Goal: Task Accomplishment & Management: Complete application form

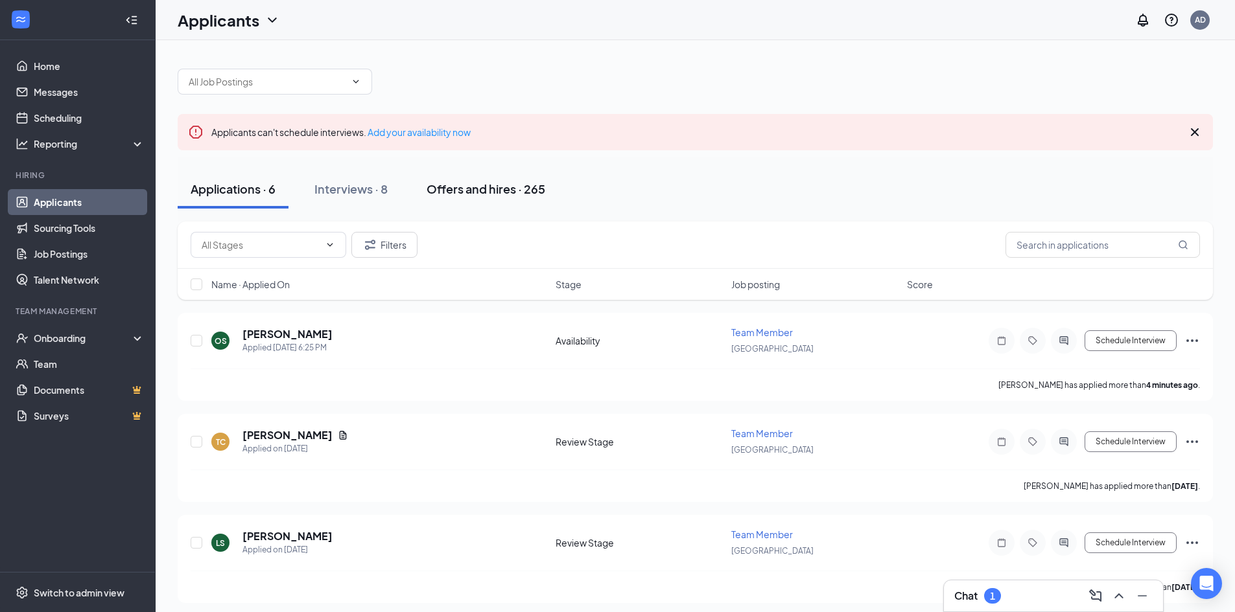
click at [478, 186] on div "Offers and hires · 265" at bounding box center [485, 189] width 119 height 16
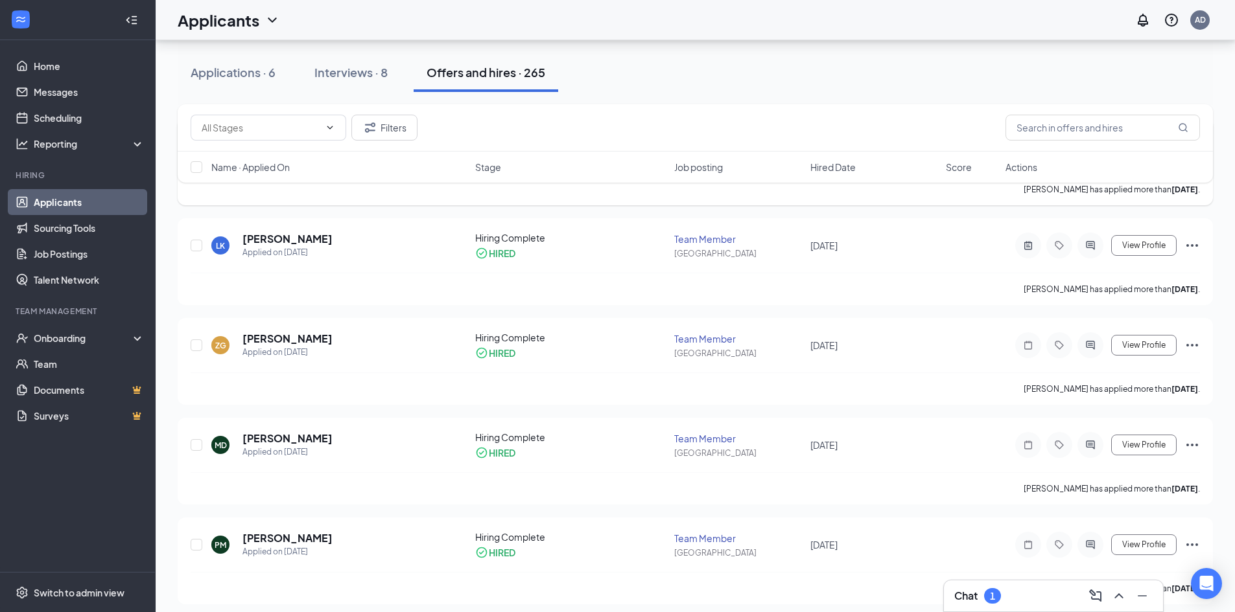
scroll to position [65, 0]
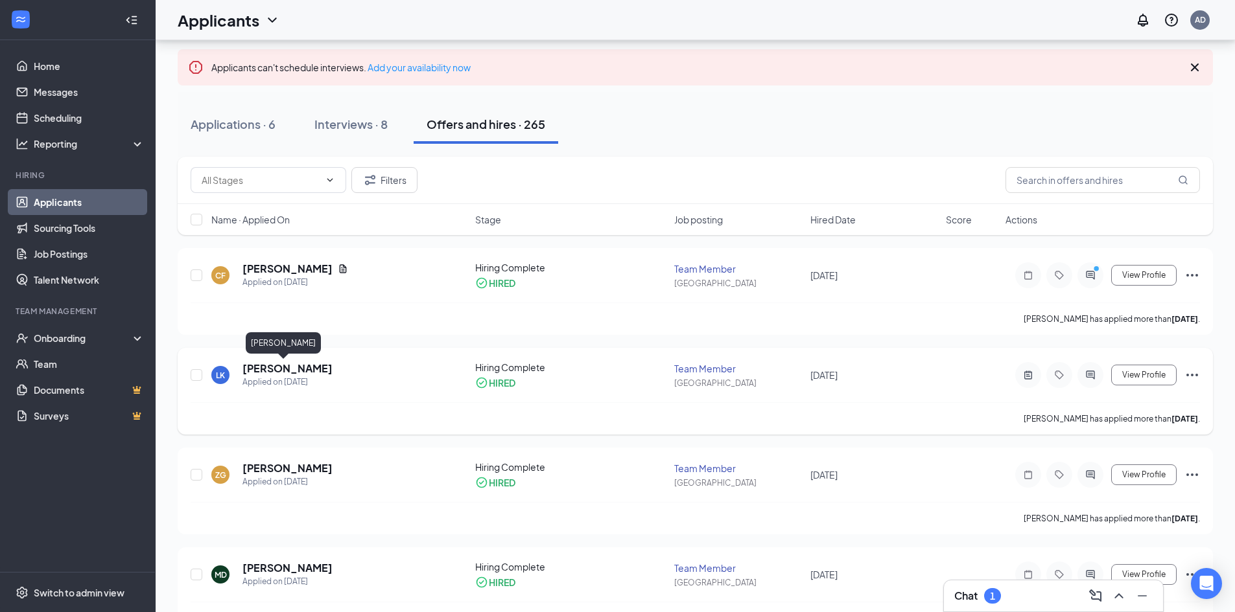
click at [272, 369] on h5 "Lucas Kruer" at bounding box center [287, 369] width 90 height 14
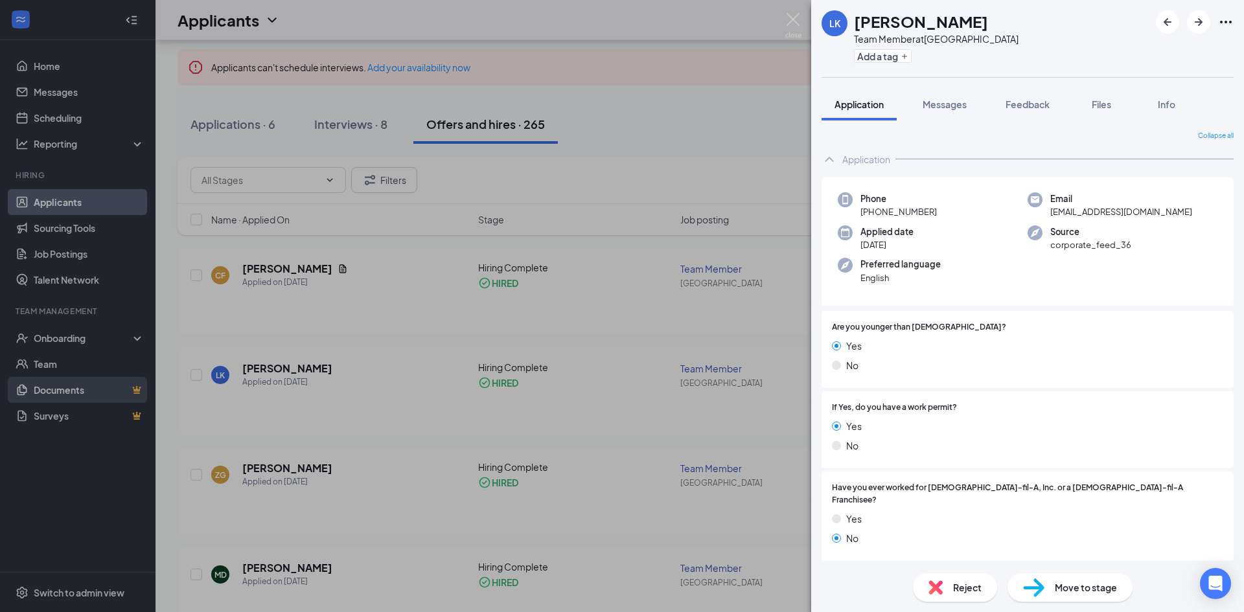
drag, startPoint x: 324, startPoint y: 402, endPoint x: 103, endPoint y: 400, distance: 221.0
click at [334, 395] on div "LK Lucas Kruer Team Member at Edinburgh Commons Add a tag Application Messages …" at bounding box center [622, 306] width 1244 height 612
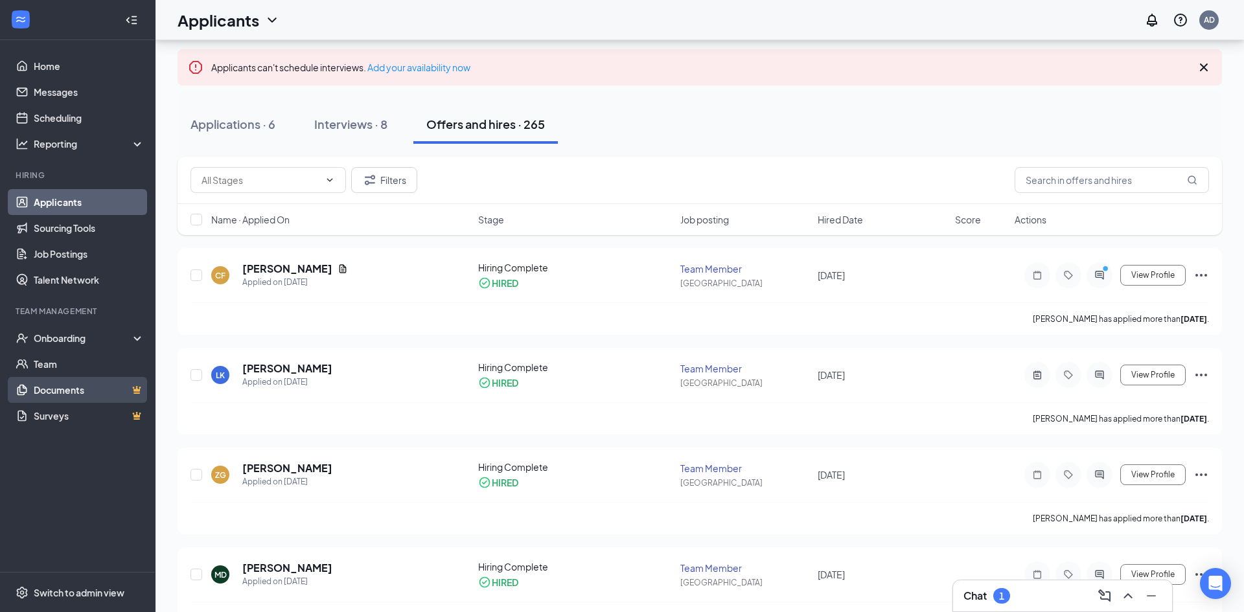
click at [108, 391] on link "Documents" at bounding box center [89, 390] width 111 height 26
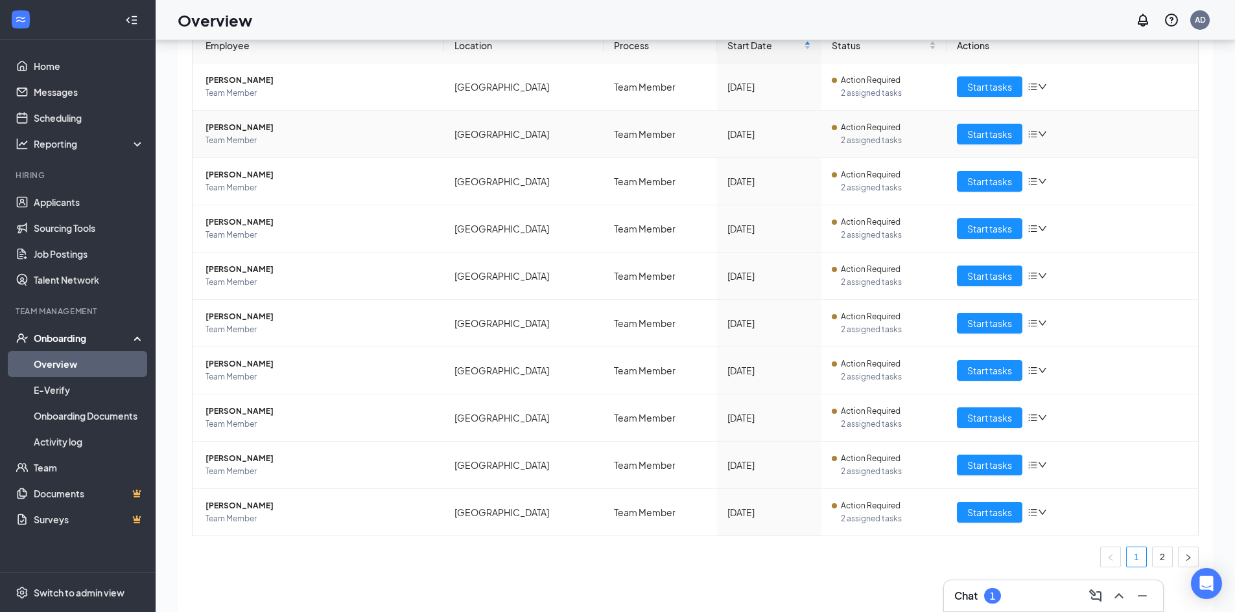
scroll to position [58, 0]
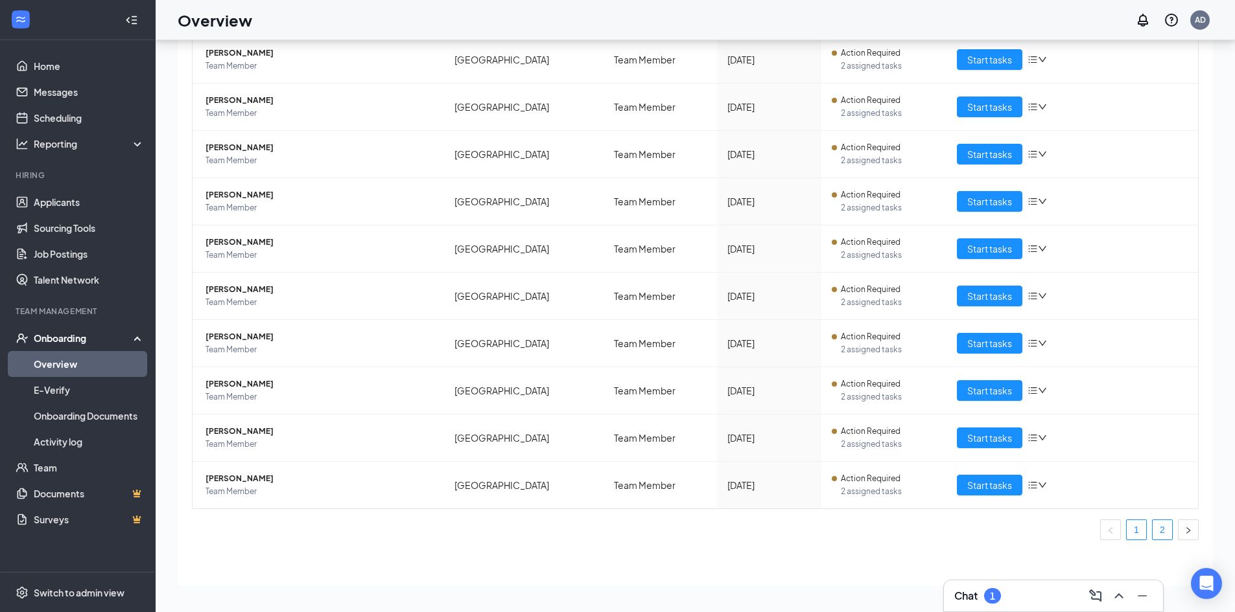
click at [1152, 532] on link "2" at bounding box center [1161, 529] width 19 height 19
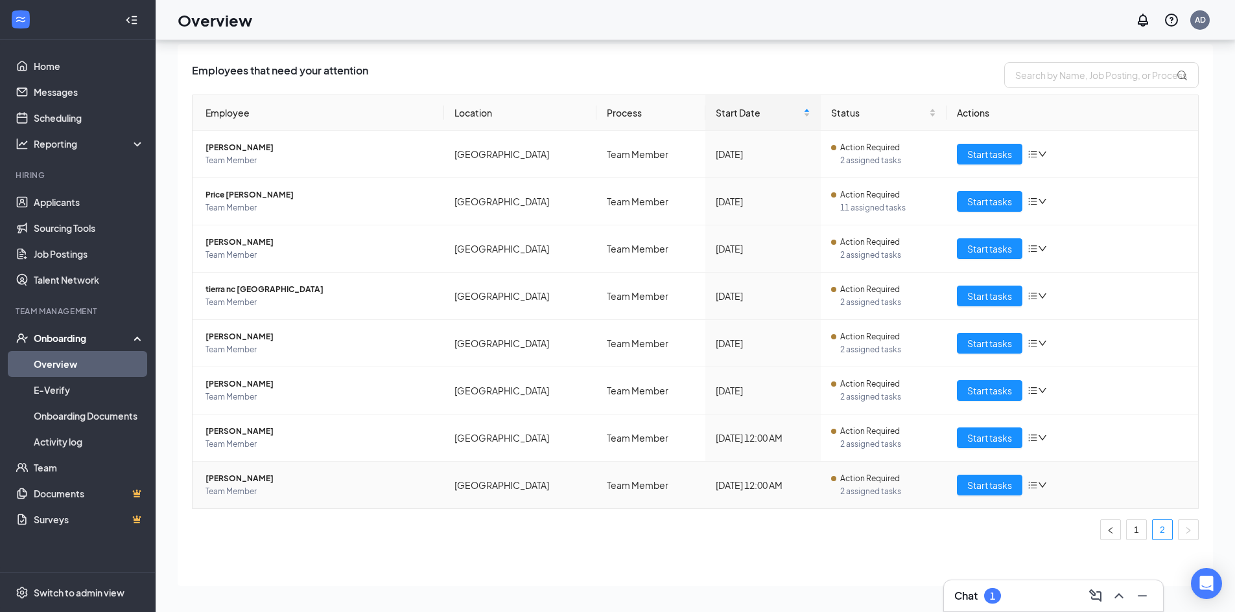
scroll to position [29, 0]
click at [982, 483] on span "Start tasks" at bounding box center [989, 485] width 45 height 14
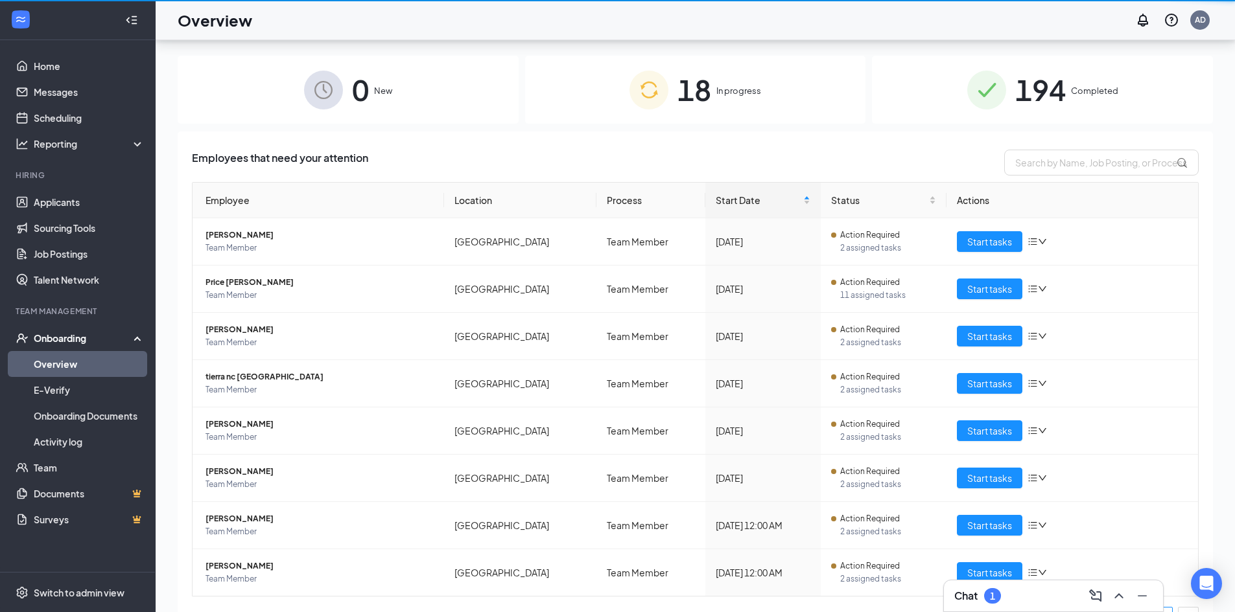
scroll to position [58, 0]
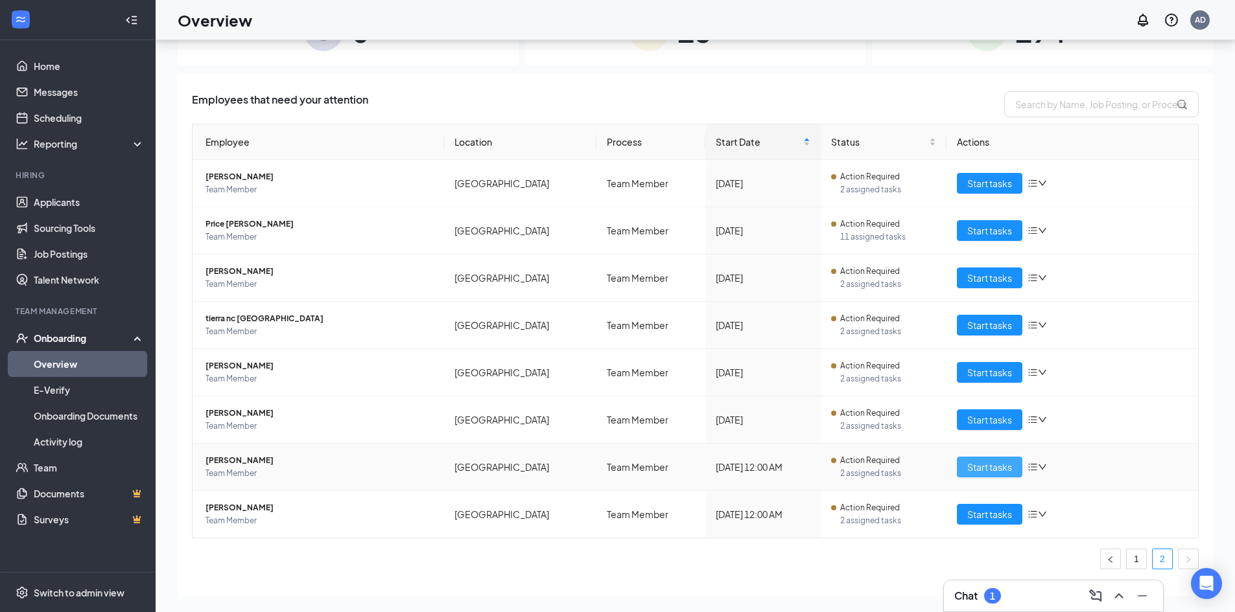
click at [990, 465] on span "Start tasks" at bounding box center [989, 467] width 45 height 14
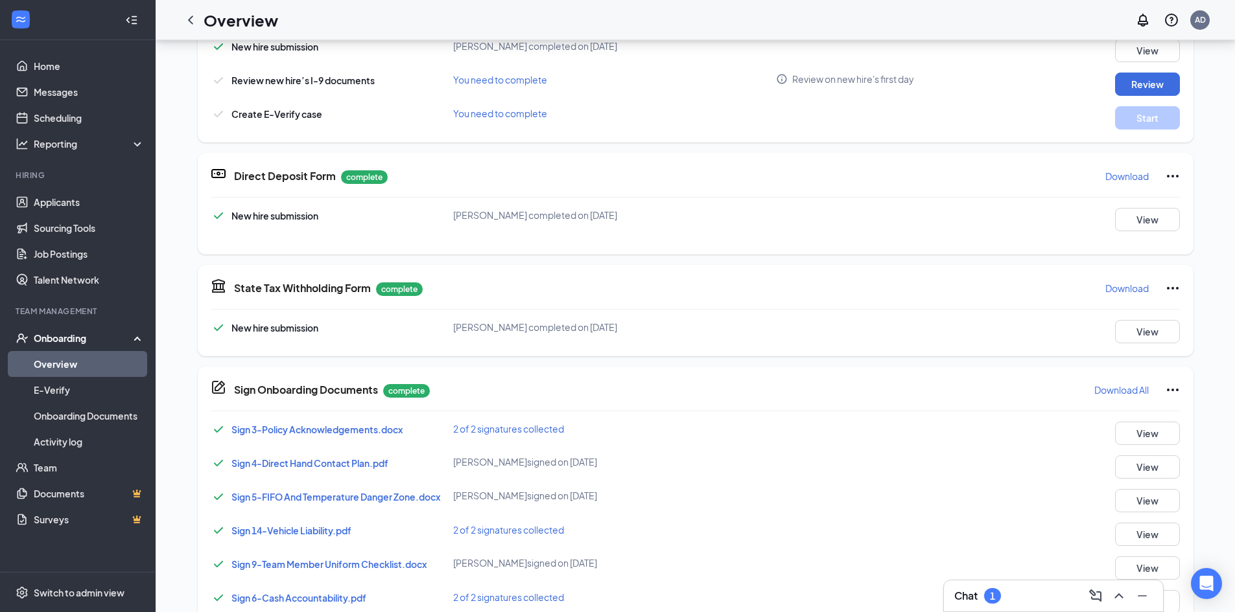
scroll to position [192, 0]
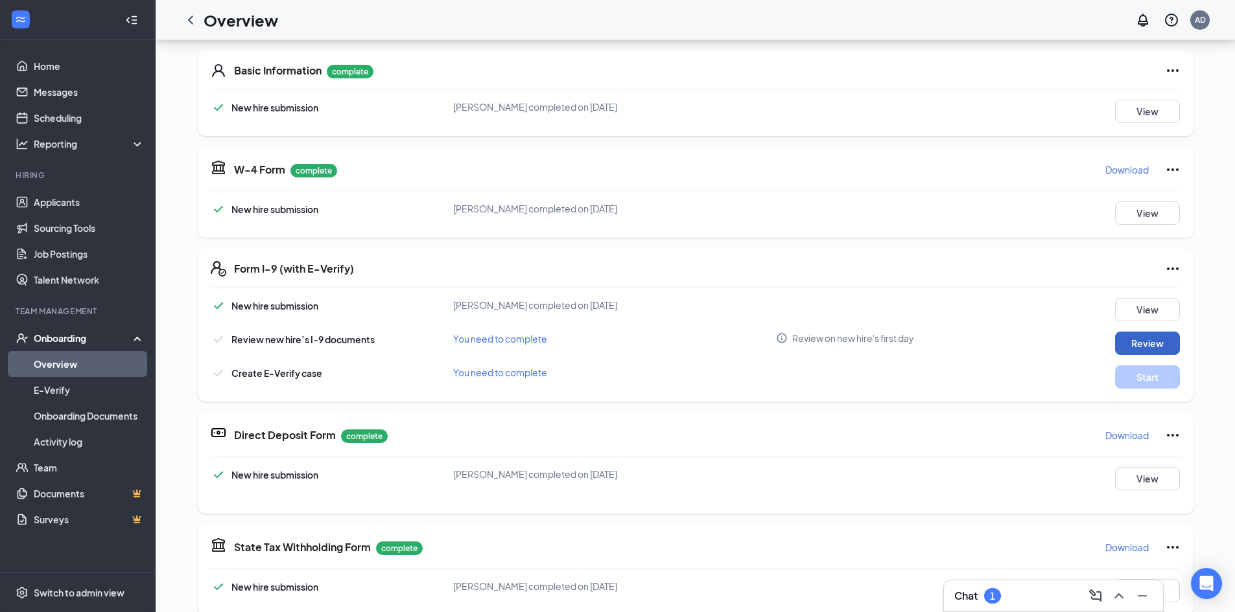
click at [1122, 347] on button "Review" at bounding box center [1147, 343] width 65 height 23
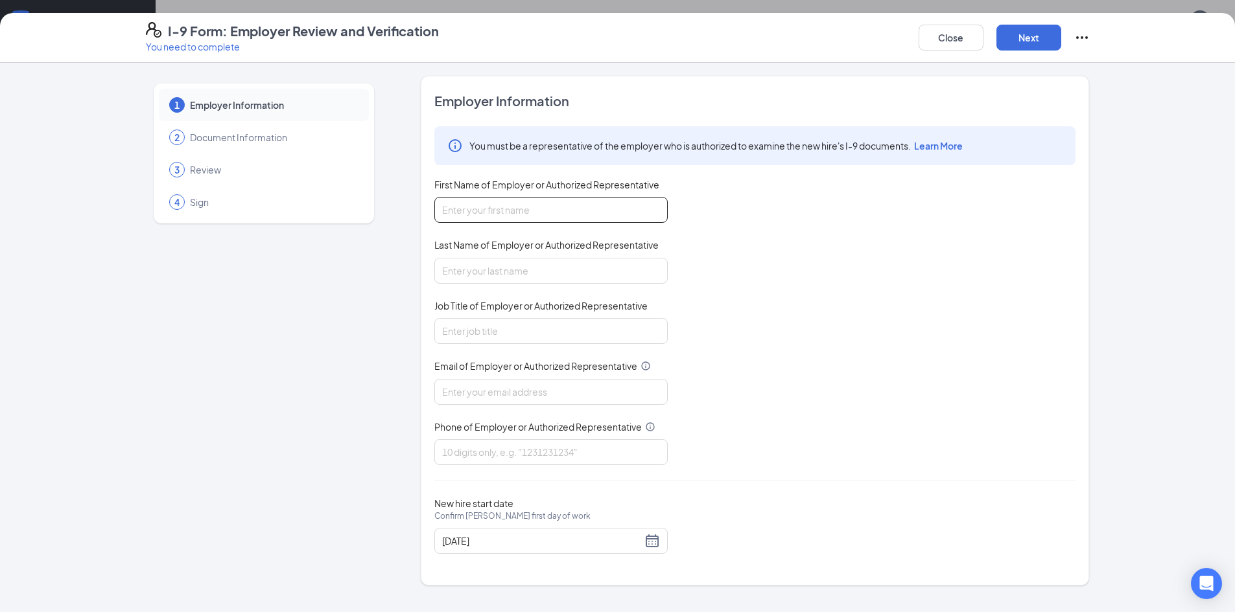
click at [500, 207] on input "First Name of Employer or Authorized Representative" at bounding box center [550, 210] width 233 height 26
click at [946, 40] on button "Close" at bounding box center [950, 38] width 65 height 26
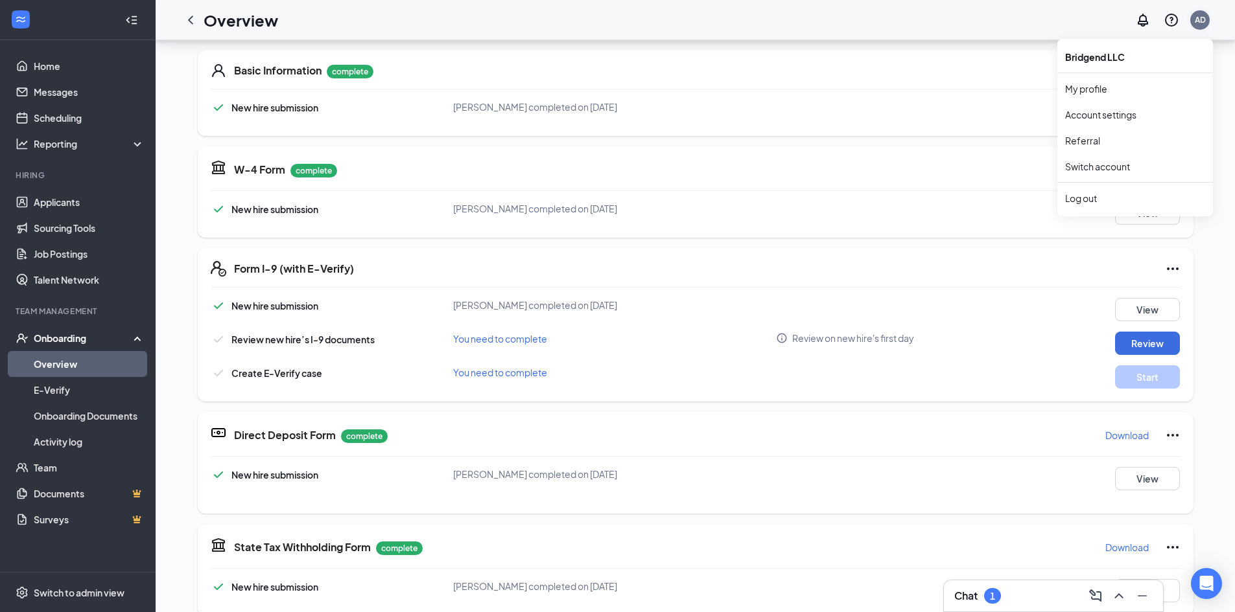
click at [1198, 24] on div "AD" at bounding box center [1199, 19] width 11 height 11
click at [1082, 209] on li "Log out" at bounding box center [1135, 198] width 156 height 26
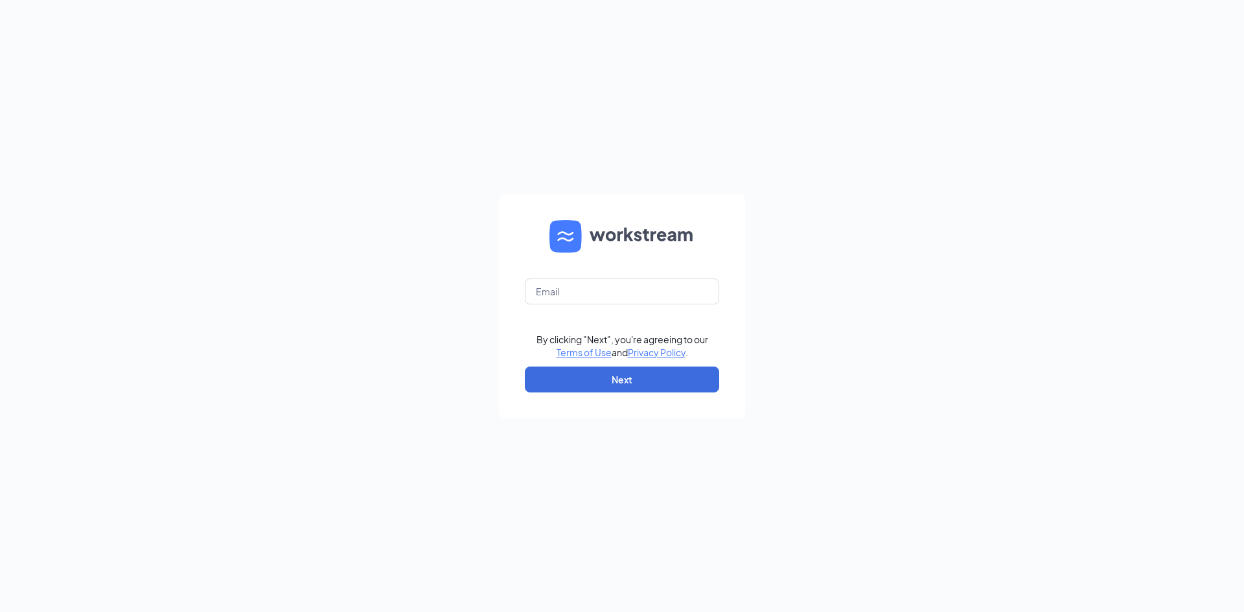
click at [553, 274] on form "By clicking "Next", you're agreeing to our Terms of Use and Privacy Policy . Ne…" at bounding box center [622, 306] width 246 height 224
click at [548, 292] on input "text" at bounding box center [622, 292] width 194 height 26
type input "[EMAIL_ADDRESS][DOMAIN_NAME]"
click at [620, 388] on button "Next" at bounding box center [622, 380] width 194 height 26
click at [586, 299] on input "text" at bounding box center [622, 292] width 194 height 26
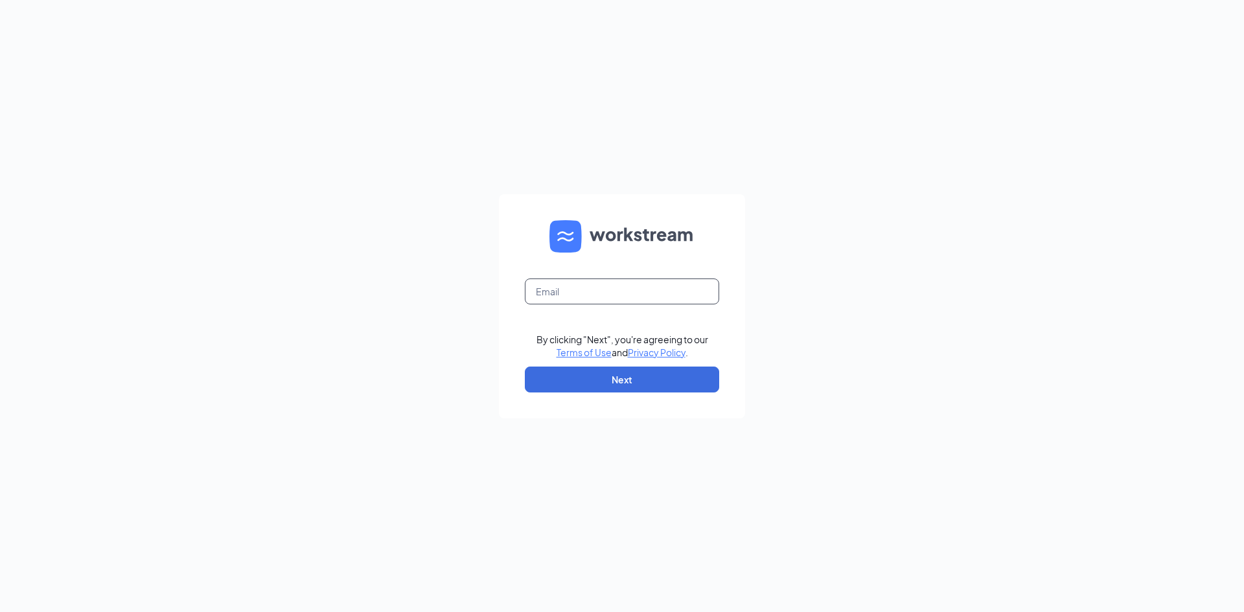
click at [555, 299] on input "text" at bounding box center [622, 292] width 194 height 26
type input "[EMAIL_ADDRESS][DOMAIN_NAME]"
click at [533, 294] on input "[EMAIL_ADDRESS][DOMAIN_NAME]" at bounding box center [622, 292] width 194 height 26
click at [633, 386] on button "Next" at bounding box center [622, 380] width 194 height 26
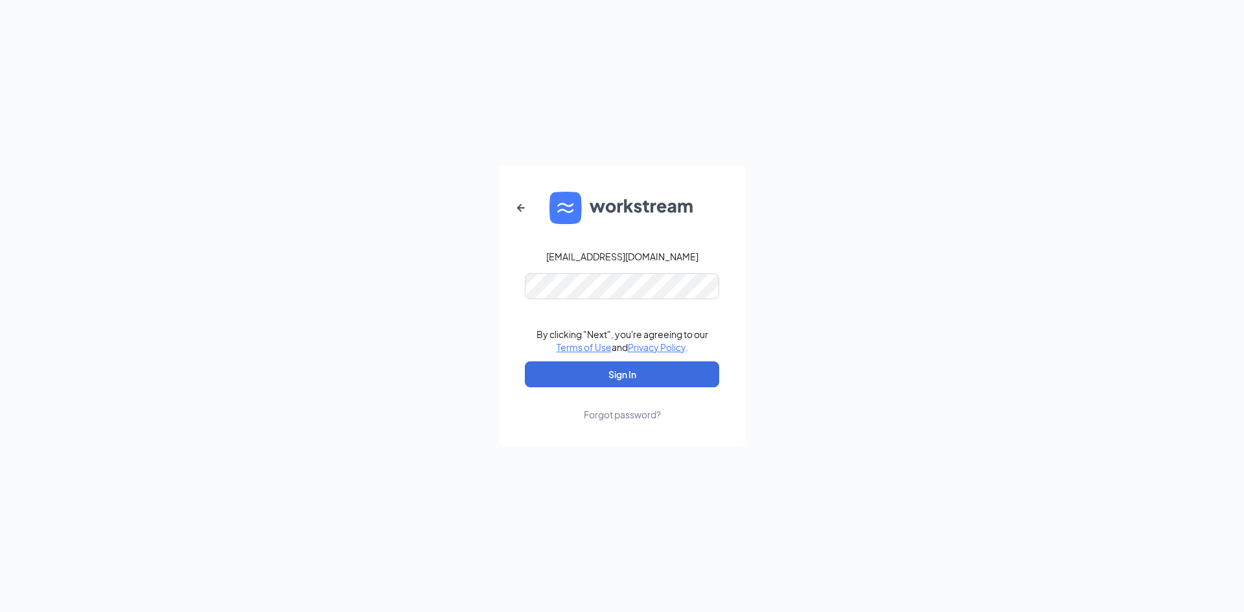
click at [617, 416] on div "Forgot password?" at bounding box center [622, 414] width 77 height 13
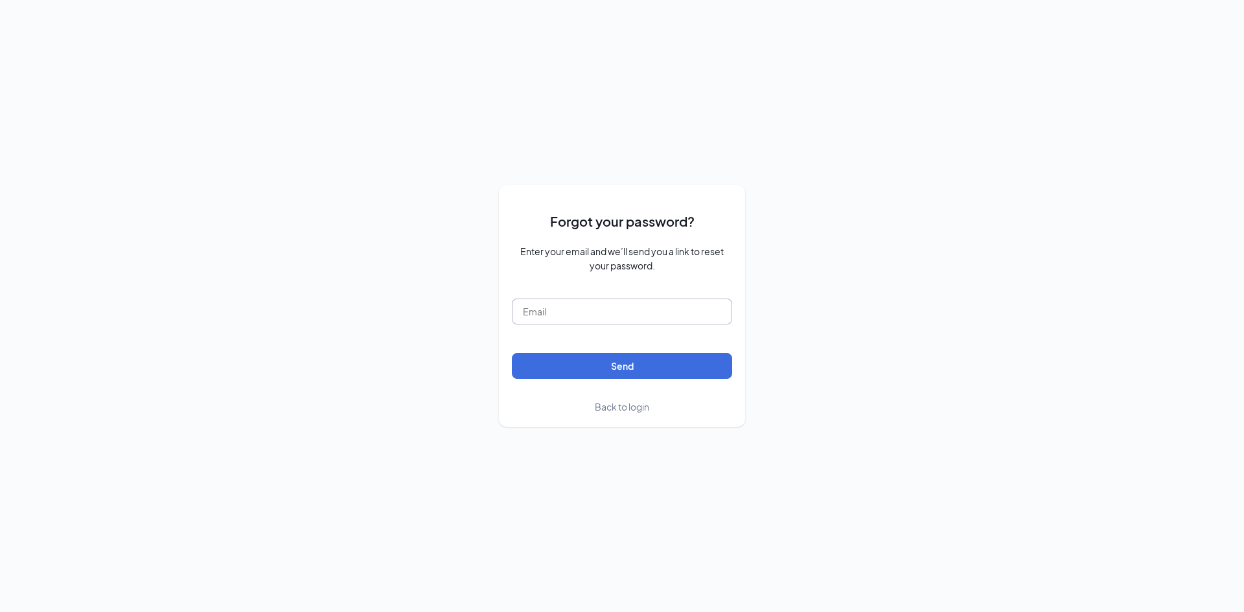
click at [596, 314] on input "text" at bounding box center [622, 312] width 220 height 26
type input "[EMAIL_ADDRESS][DOMAIN_NAME]"
click at [512, 353] on button "Send" at bounding box center [622, 366] width 220 height 26
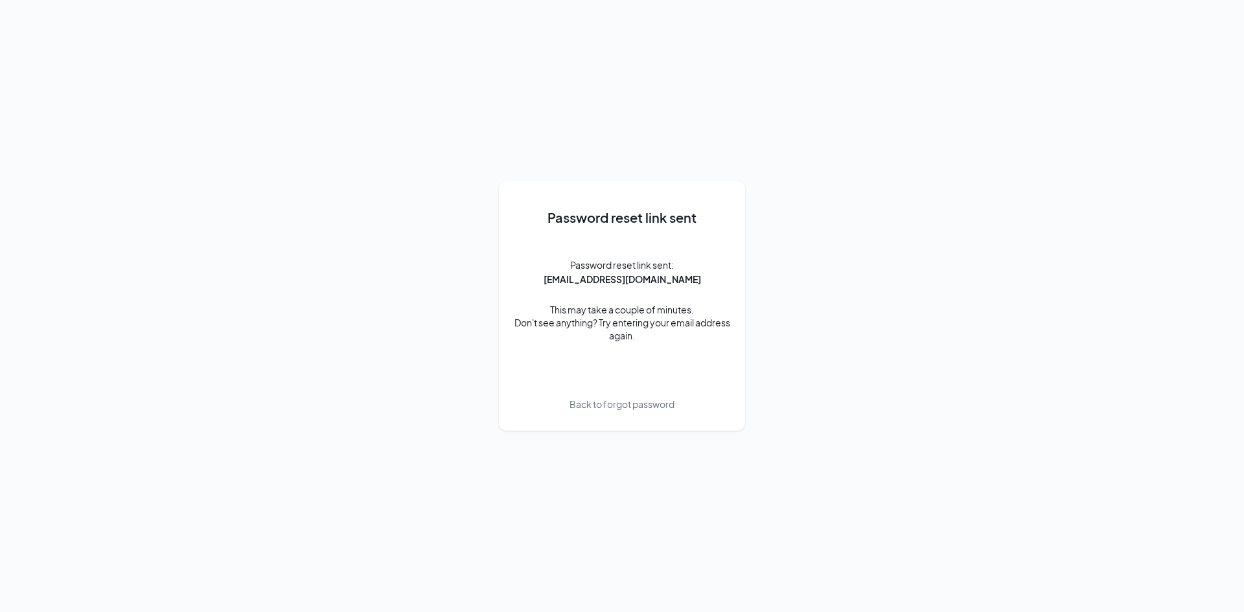
click at [631, 404] on span "Back to forgot password" at bounding box center [622, 404] width 105 height 14
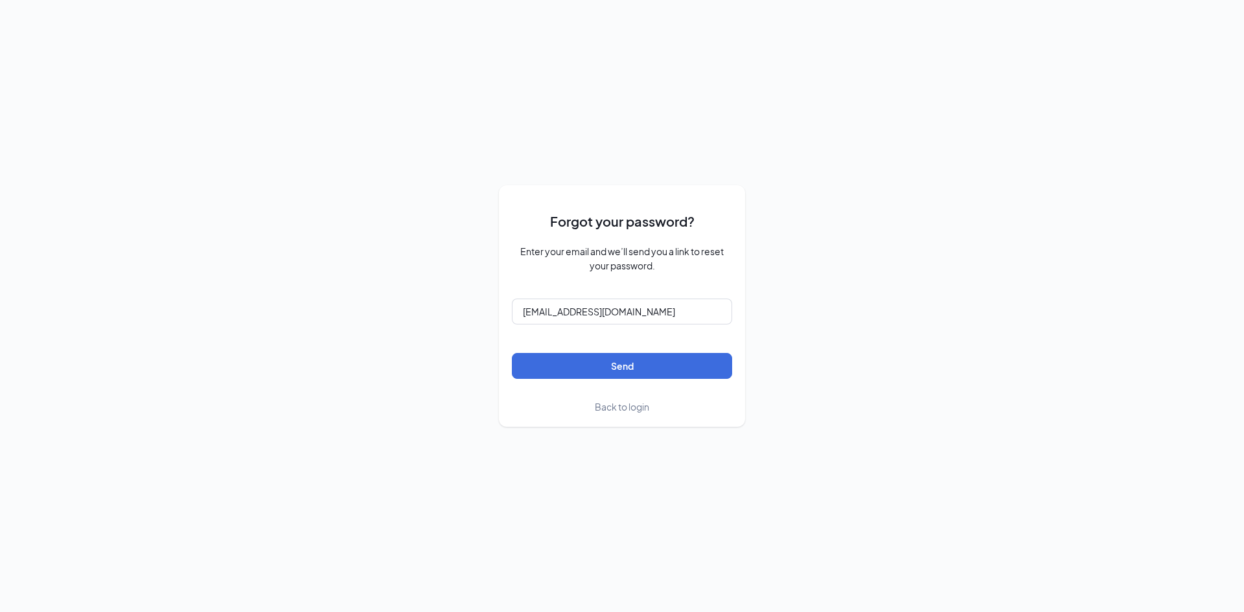
click at [640, 403] on span "Back to login" at bounding box center [622, 407] width 54 height 12
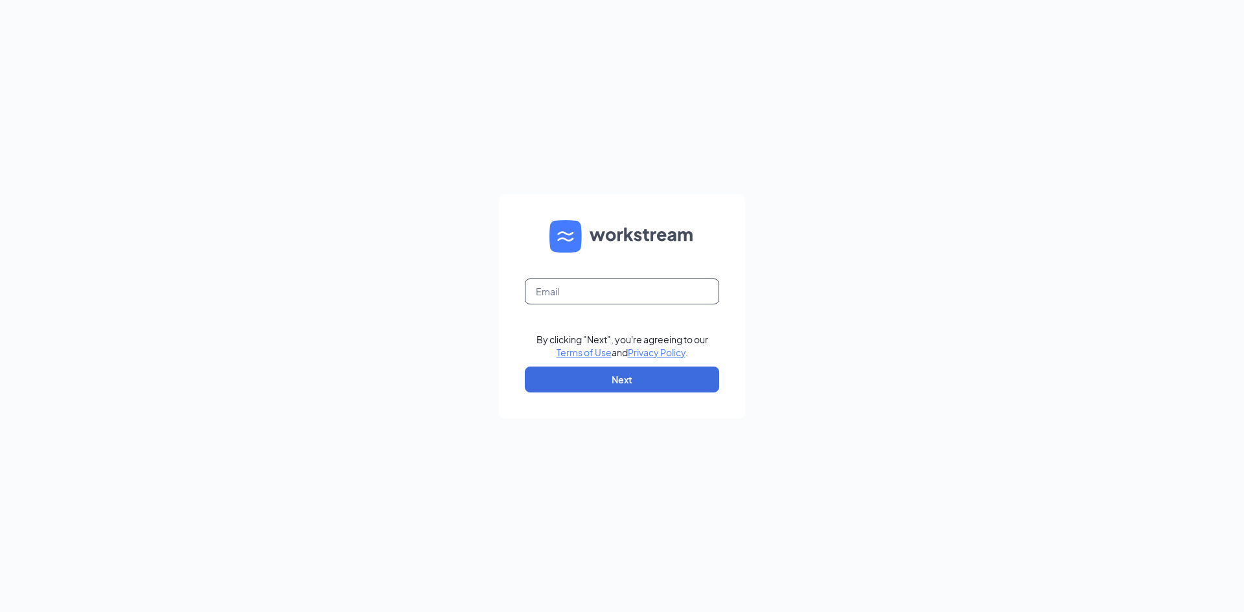
click at [564, 290] on input "text" at bounding box center [622, 292] width 194 height 26
type input "[EMAIL_ADDRESS][DOMAIN_NAME]"
click at [617, 378] on button "Next" at bounding box center [622, 380] width 194 height 26
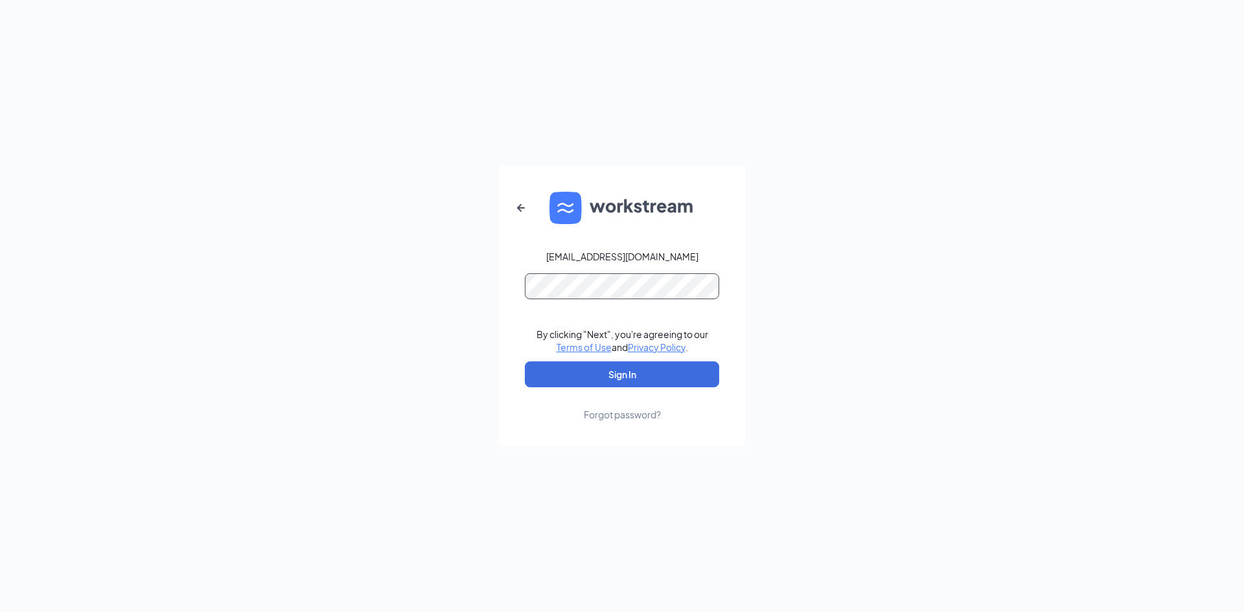
click at [525, 362] on button "Sign In" at bounding box center [622, 375] width 194 height 26
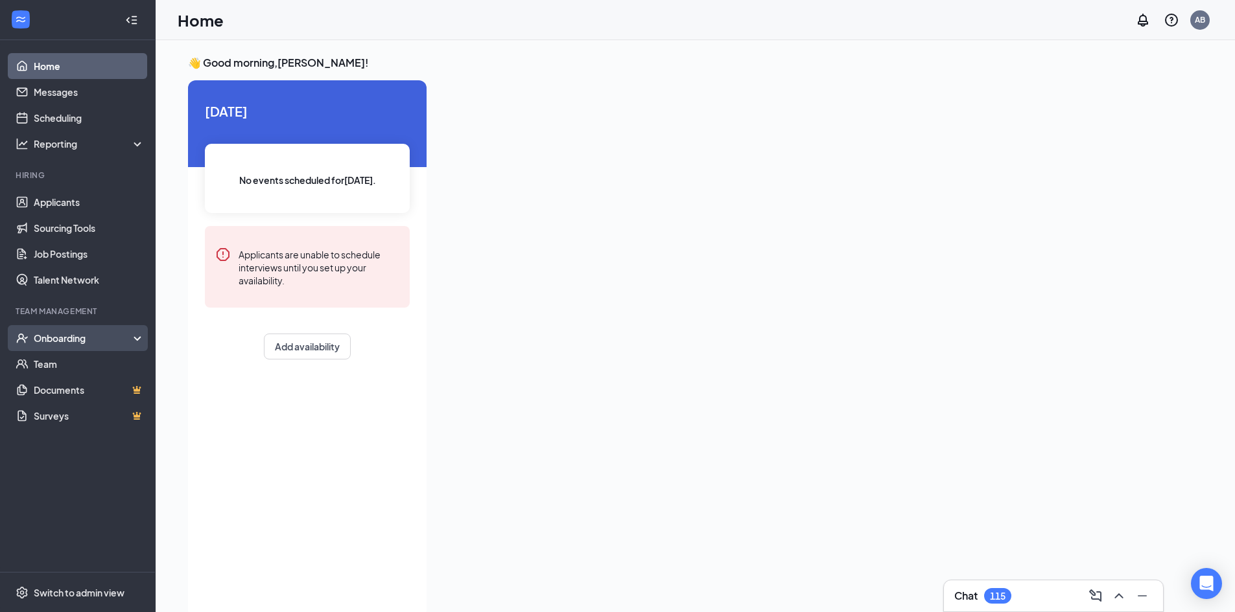
click at [69, 344] on div "Onboarding" at bounding box center [84, 338] width 100 height 13
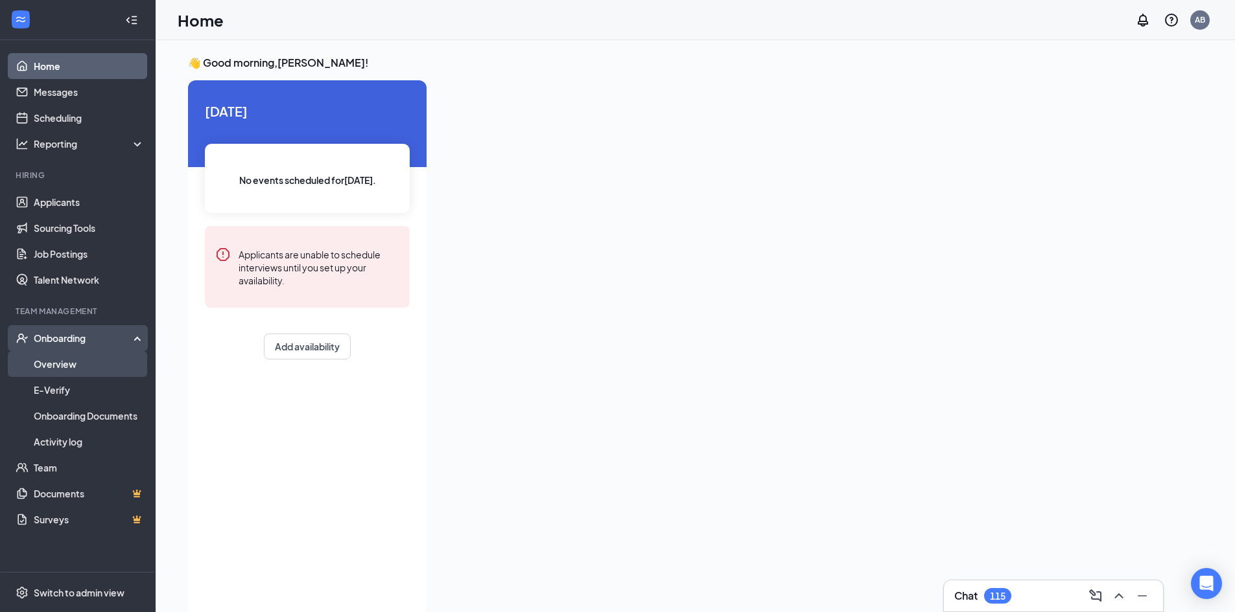
click at [73, 358] on link "Overview" at bounding box center [89, 364] width 111 height 26
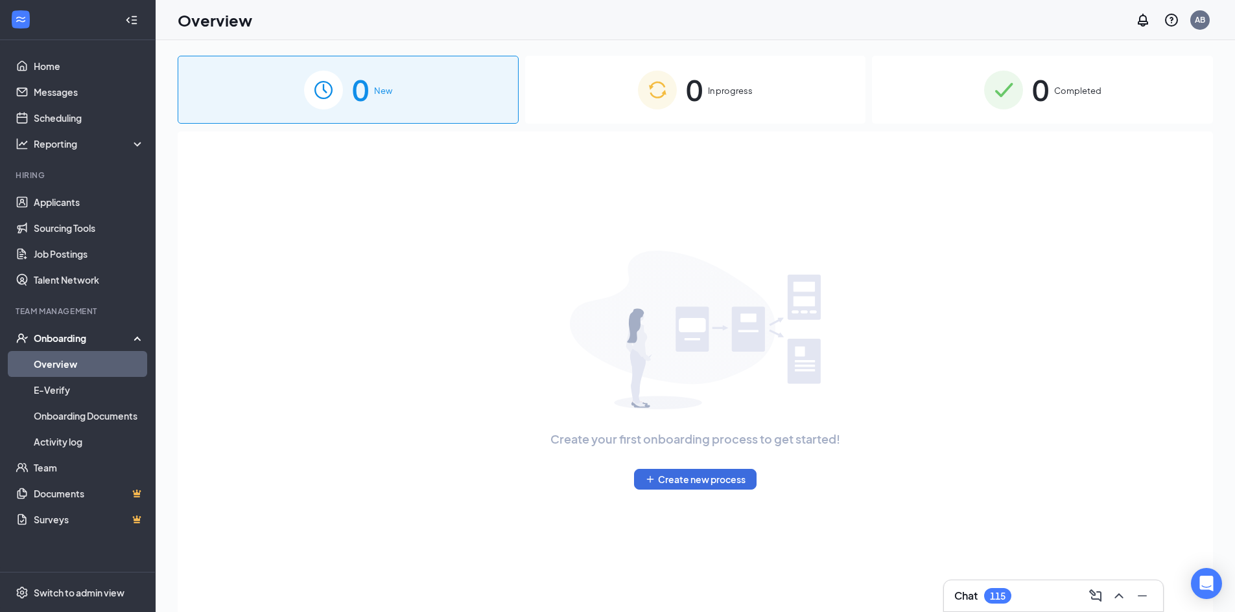
click at [1076, 85] on span "Completed" at bounding box center [1077, 90] width 47 height 13
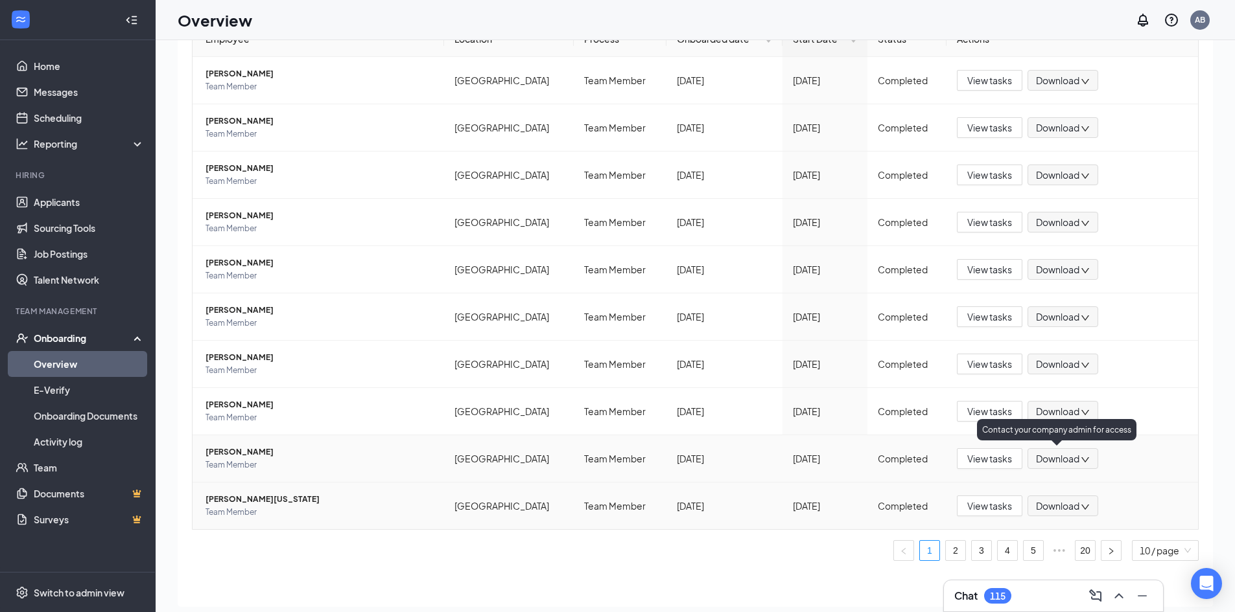
scroll to position [58, 0]
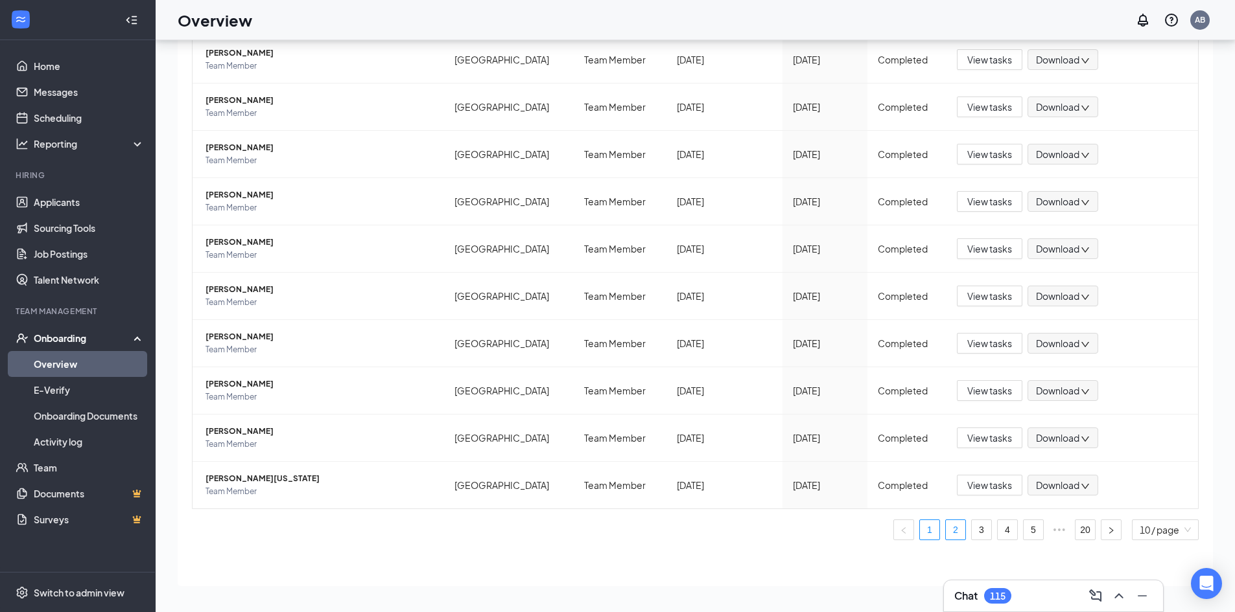
click at [946, 528] on link "2" at bounding box center [955, 529] width 19 height 19
click at [1075, 530] on link "20" at bounding box center [1084, 529] width 19 height 19
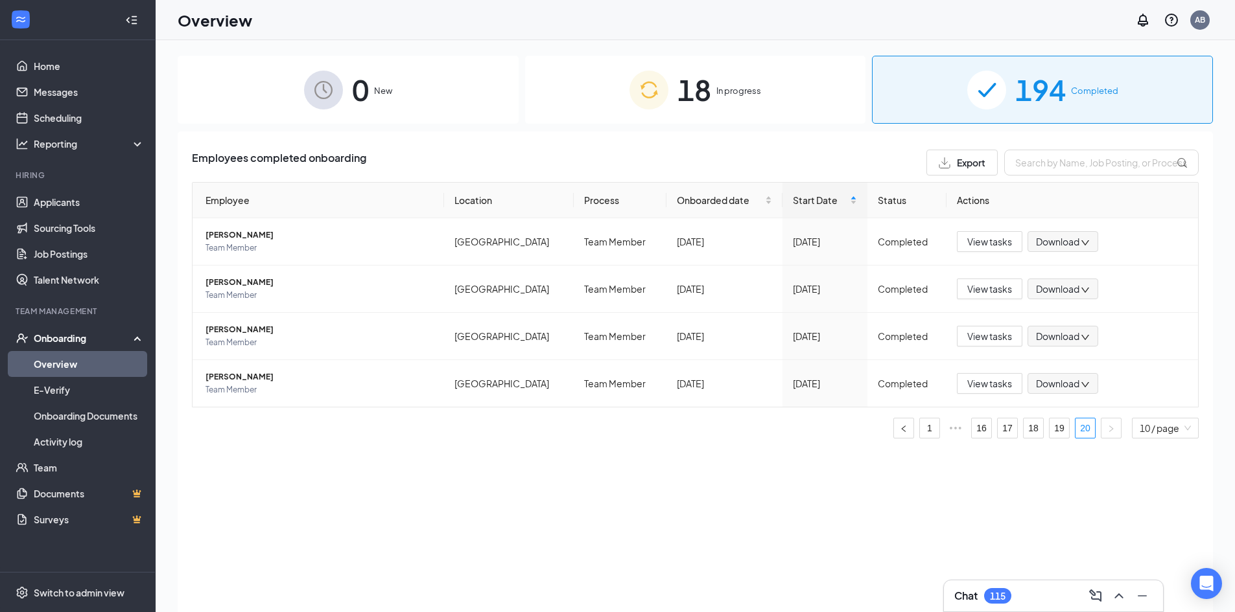
click at [696, 80] on span "18" at bounding box center [694, 89] width 34 height 45
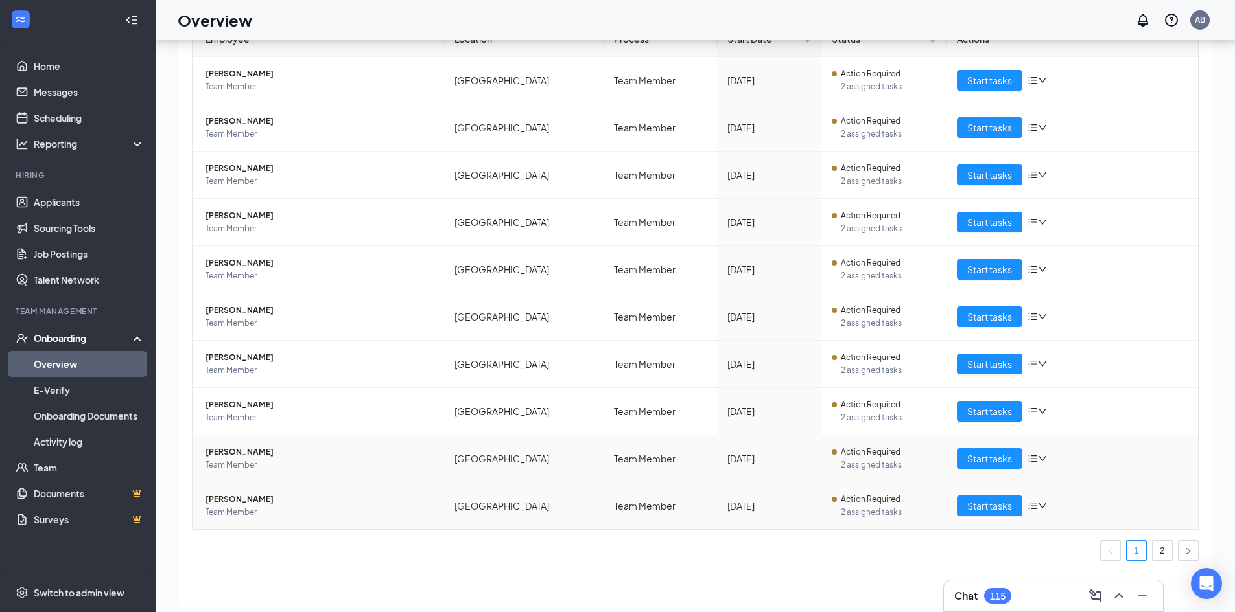
scroll to position [58, 0]
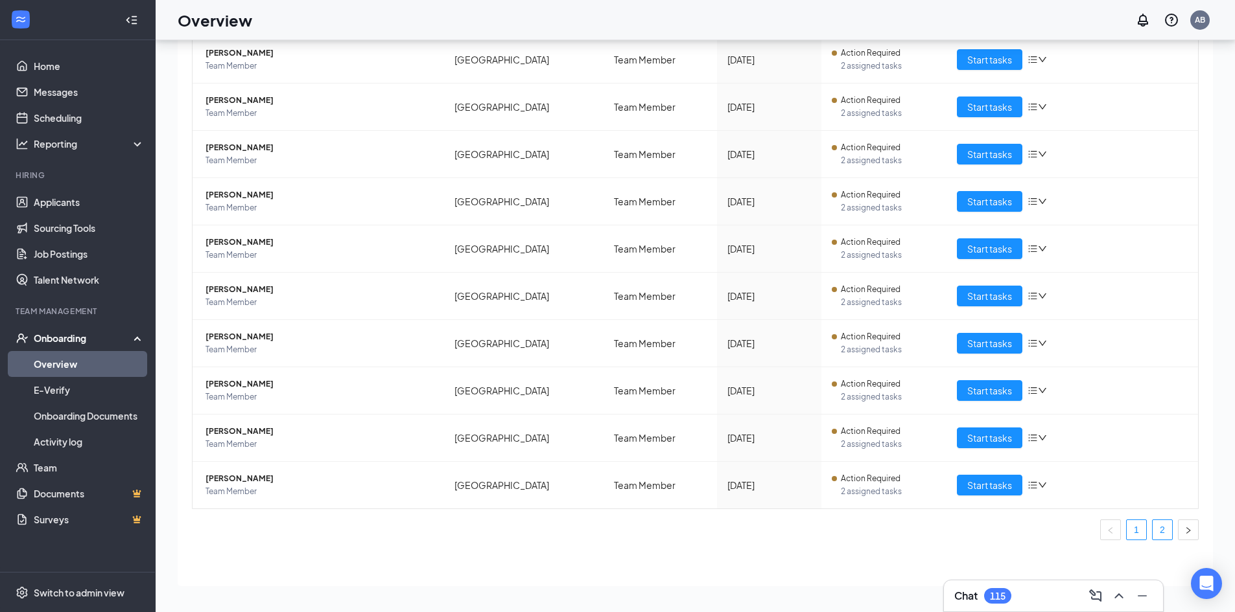
click at [1152, 533] on link "2" at bounding box center [1161, 529] width 19 height 19
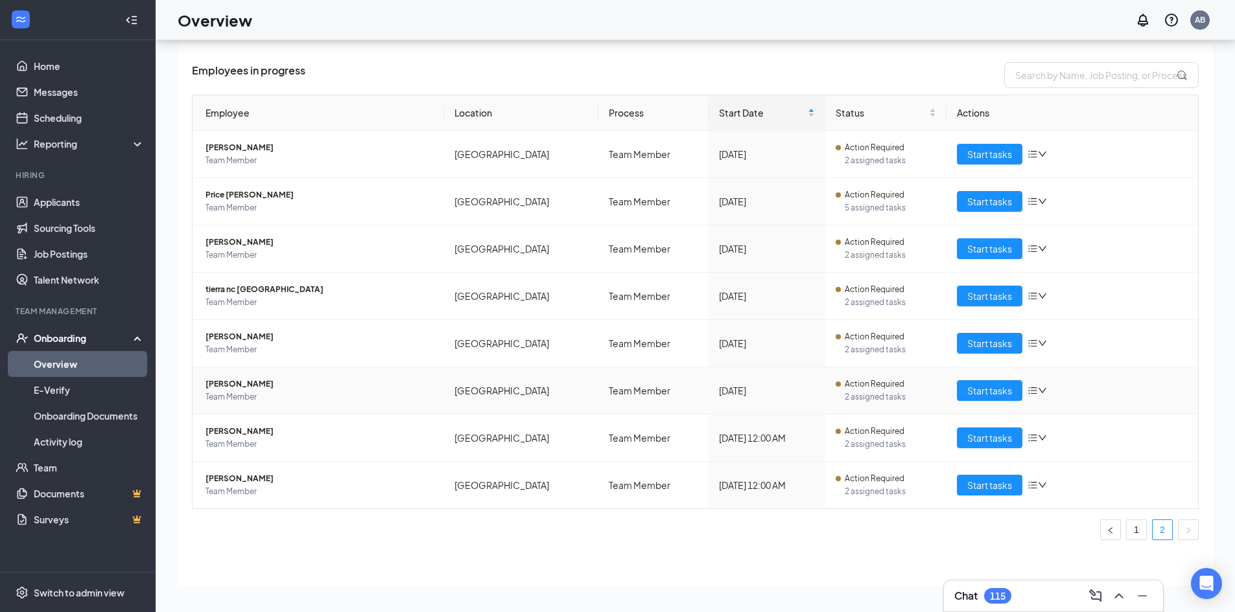
scroll to position [29, 0]
click at [995, 480] on span "Start tasks" at bounding box center [989, 485] width 45 height 14
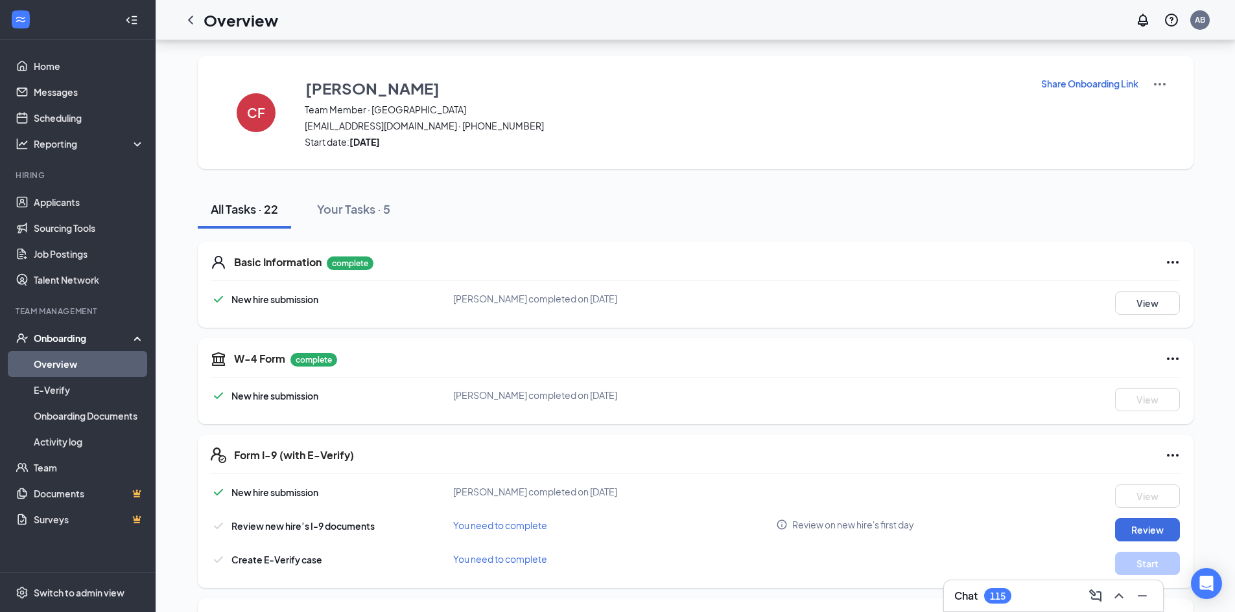
scroll to position [259, 0]
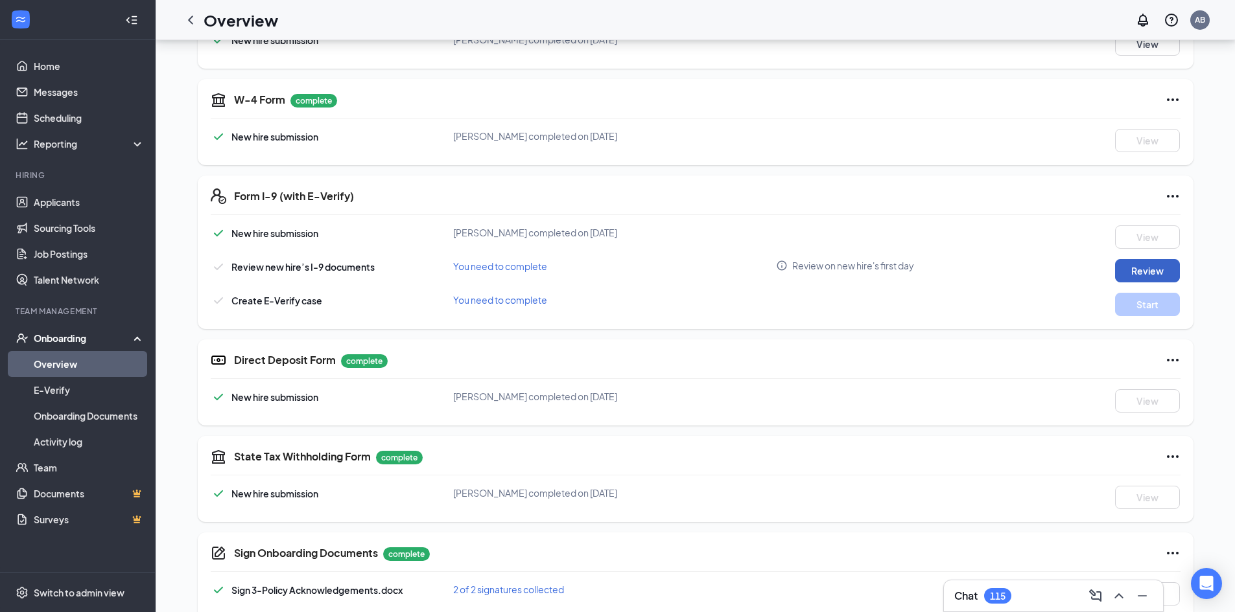
click at [1138, 263] on button "Review" at bounding box center [1147, 270] width 65 height 23
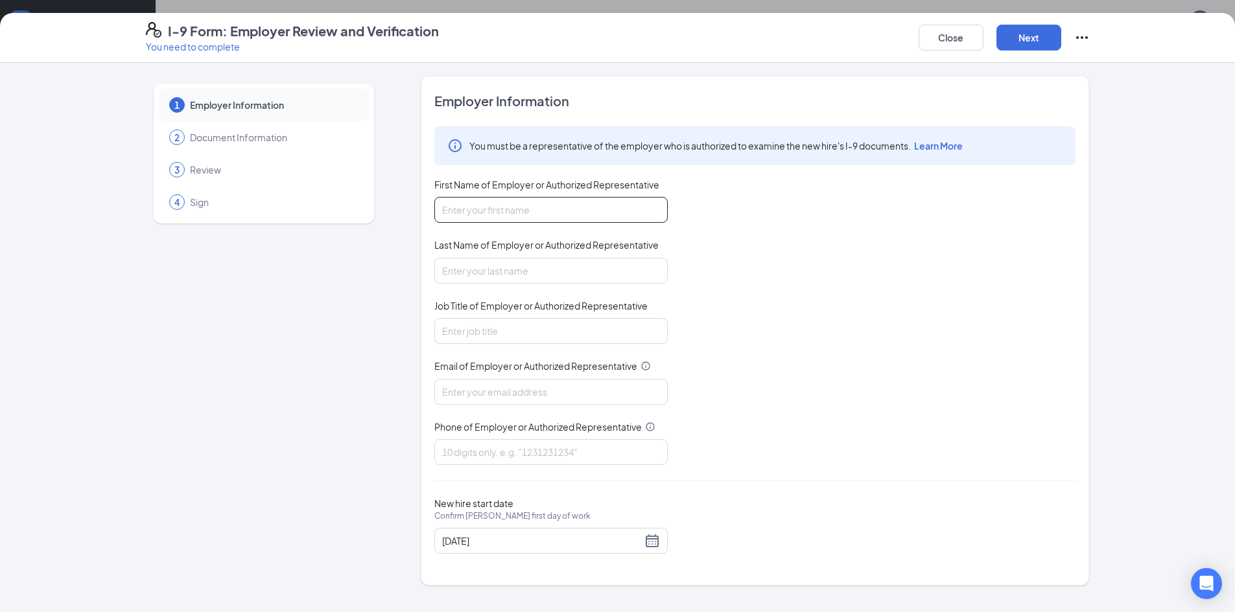
click at [515, 203] on input "First Name of Employer or Authorized Representative" at bounding box center [550, 210] width 233 height 26
type input "[PERSON_NAME]"
click at [482, 261] on input "Last Name of Employer or Authorized Representative" at bounding box center [550, 271] width 233 height 26
type input "Burner"
click at [503, 328] on input "Job Title of Employer or Authorized Representative" at bounding box center [550, 331] width 233 height 26
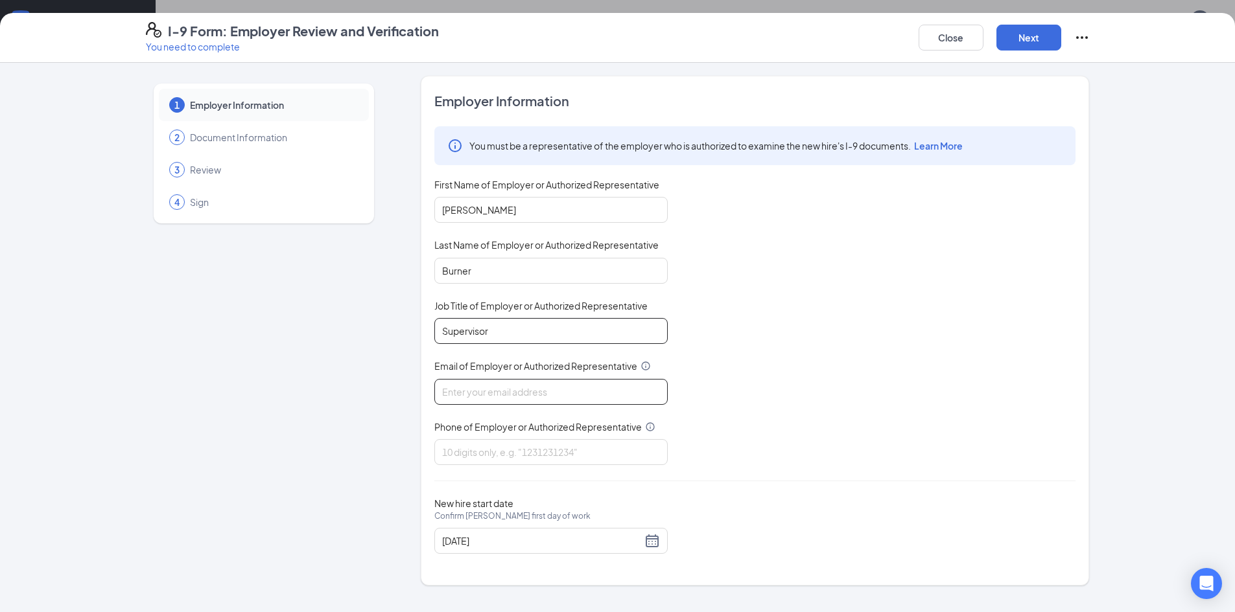
type input "Supervisor"
click at [528, 389] on input "Email of Employer or Authorized Representative" at bounding box center [550, 392] width 233 height 26
type input "[EMAIL_ADDRESS][DOMAIN_NAME]"
click at [500, 455] on input "Phone of Employer or Authorized Representative" at bounding box center [550, 452] width 233 height 26
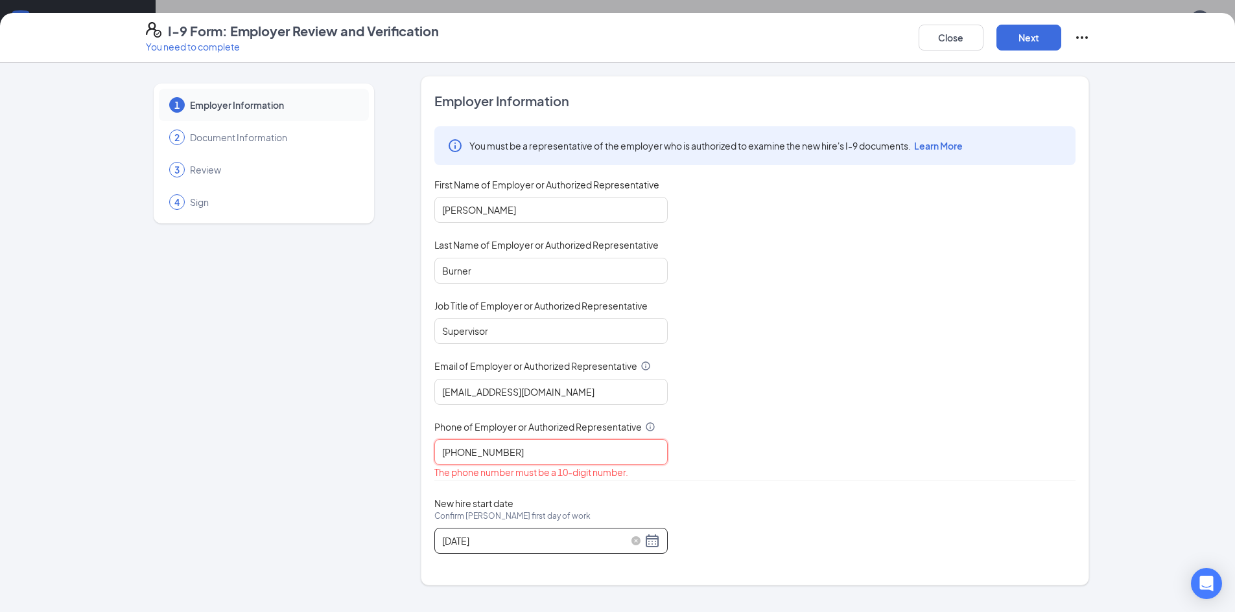
type input "[PHONE_NUMBER]"
click at [644, 546] on div "[DATE]" at bounding box center [551, 541] width 218 height 16
click at [651, 540] on div "[DATE]" at bounding box center [551, 541] width 218 height 16
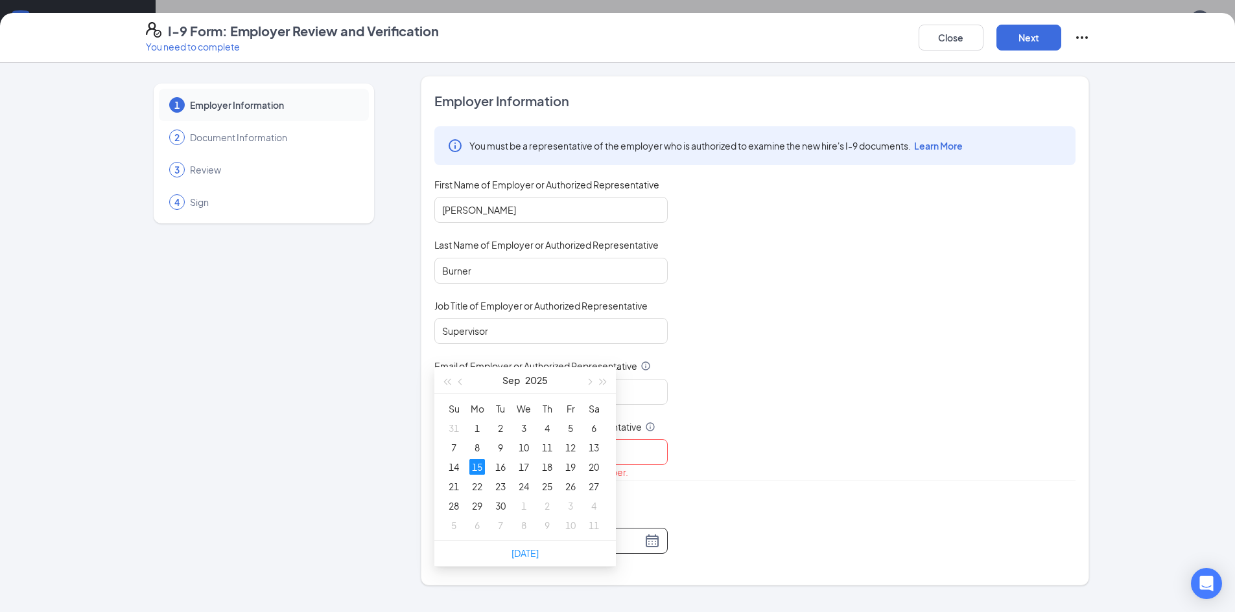
scroll to position [713, 0]
type input "[DATE]"
click at [483, 458] on div "15" at bounding box center [477, 462] width 16 height 16
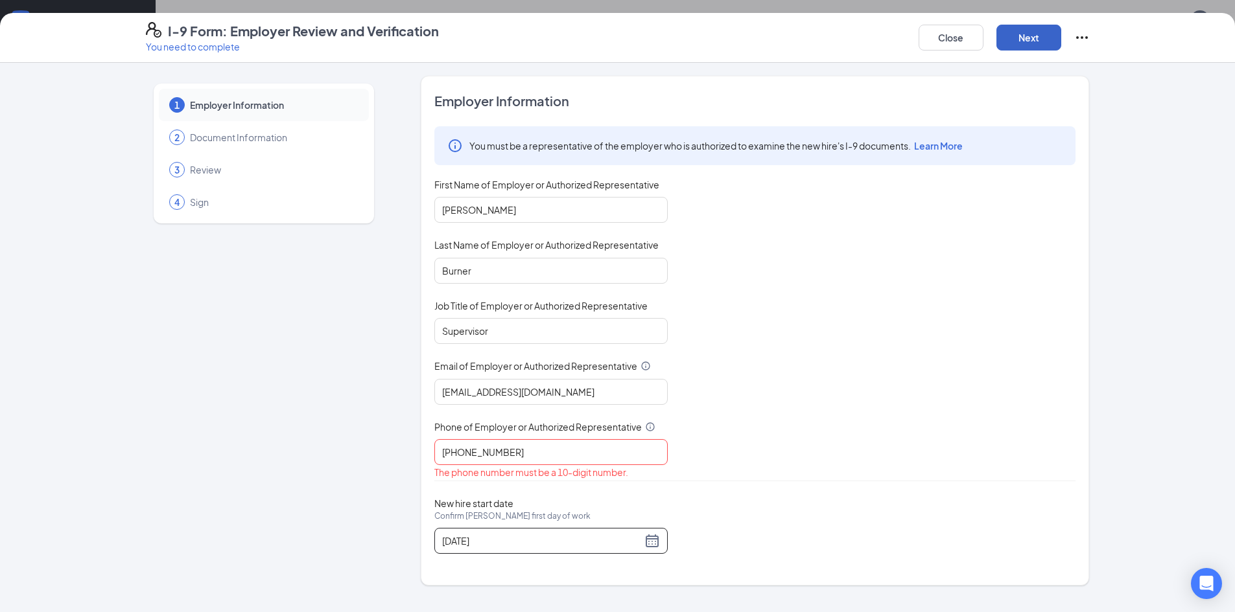
click at [1030, 31] on button "Next" at bounding box center [1028, 38] width 65 height 26
click at [564, 447] on input "[PHONE_NUMBER]" at bounding box center [550, 452] width 233 height 26
click at [484, 454] on input "[PHONE_NUMBER]" at bounding box center [550, 452] width 233 height 26
click at [461, 450] on input "717-8026284" at bounding box center [550, 452] width 233 height 26
type input "7178026284"
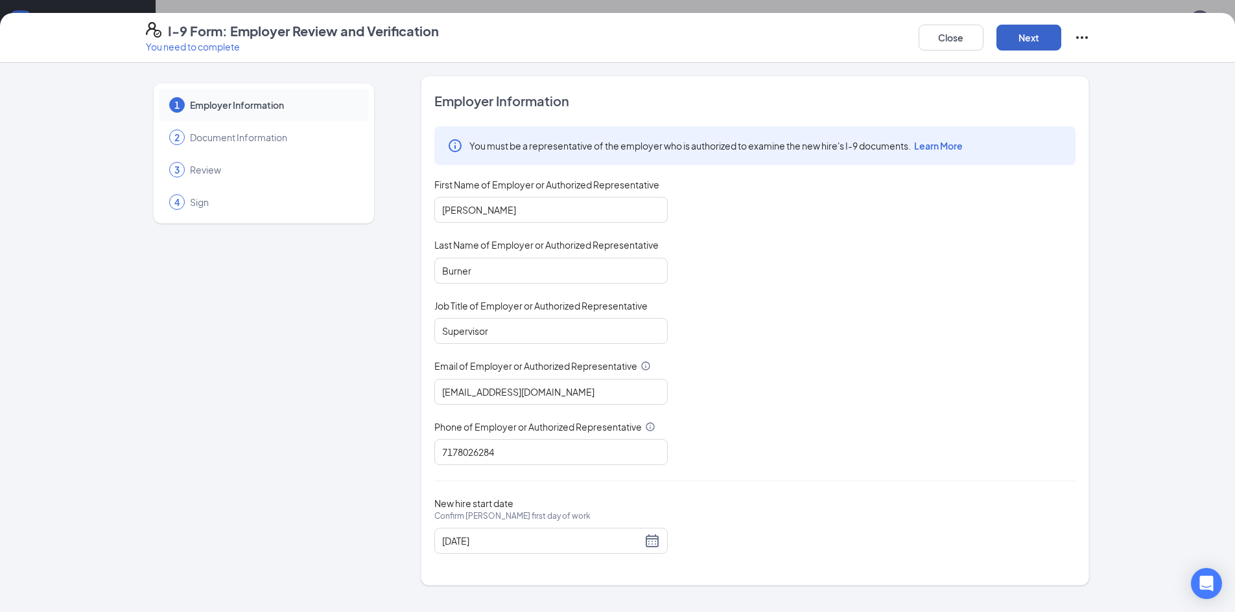
click at [1036, 27] on button "Next" at bounding box center [1028, 38] width 65 height 26
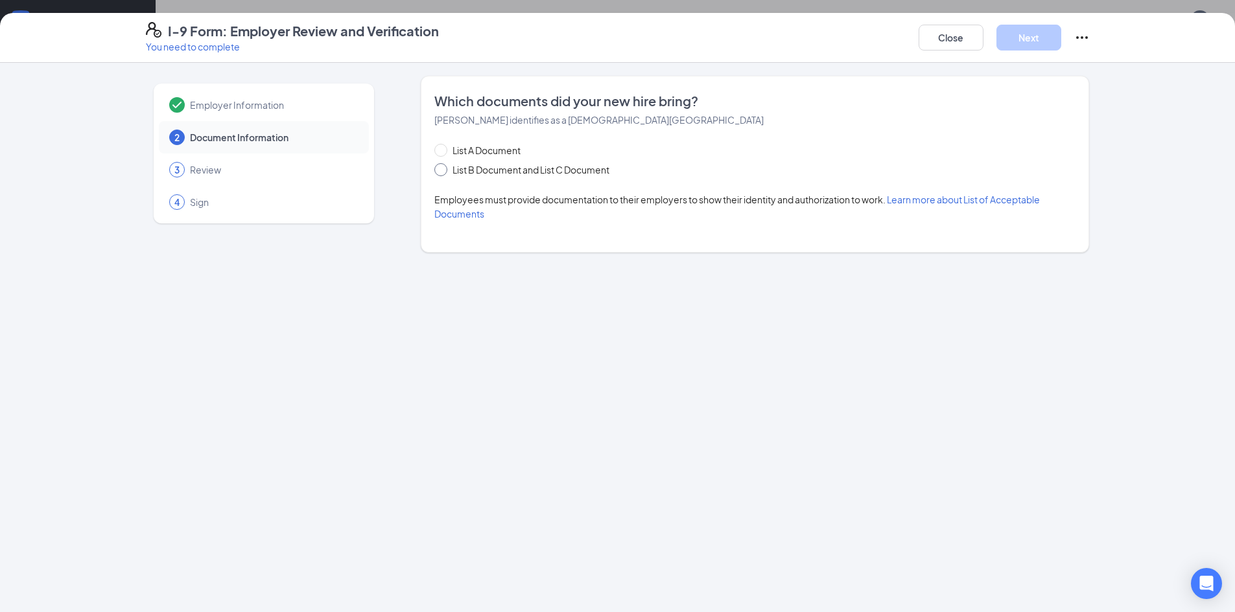
drag, startPoint x: 487, startPoint y: 167, endPoint x: 500, endPoint y: 168, distance: 13.0
click at [487, 167] on span "List B Document and List C Document" at bounding box center [530, 170] width 167 height 14
click at [443, 167] on input "List B Document and List C Document" at bounding box center [438, 167] width 9 height 9
radio input "true"
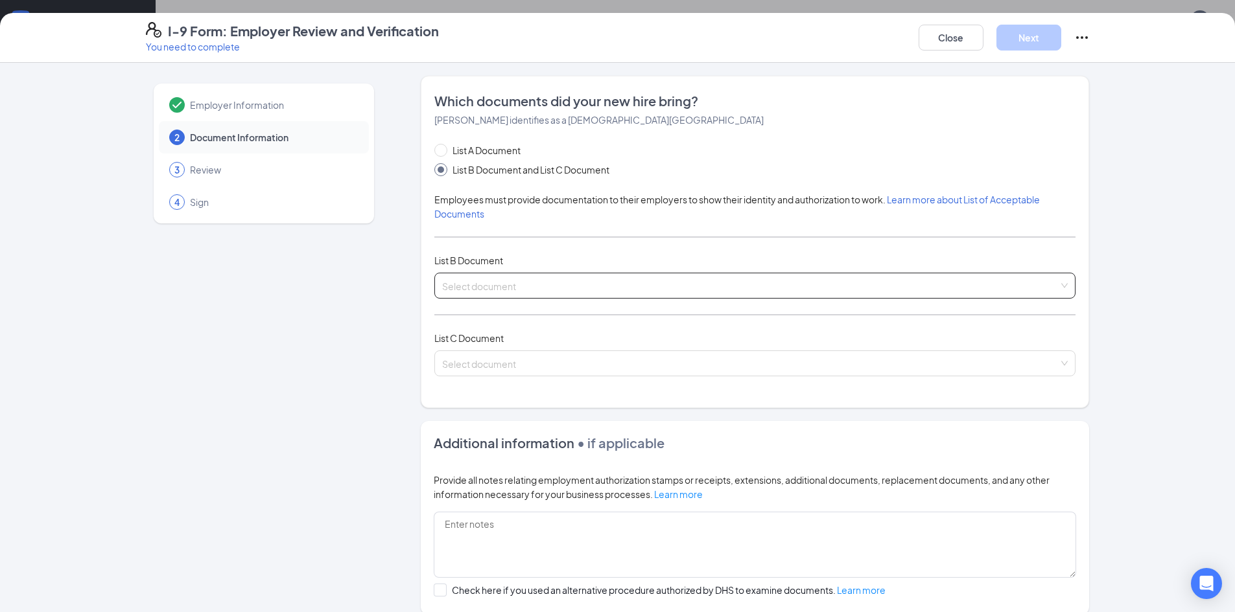
click at [507, 281] on input "search" at bounding box center [750, 282] width 616 height 19
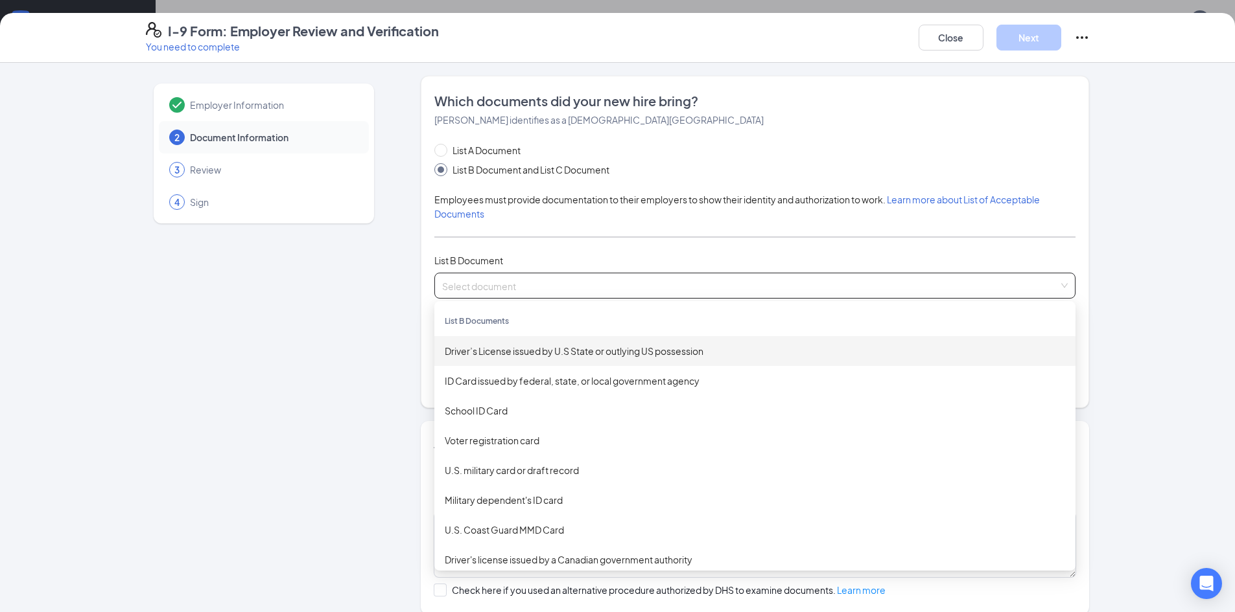
click at [505, 350] on div "Driver’s License issued by U.S State or outlying US possession" at bounding box center [755, 351] width 620 height 14
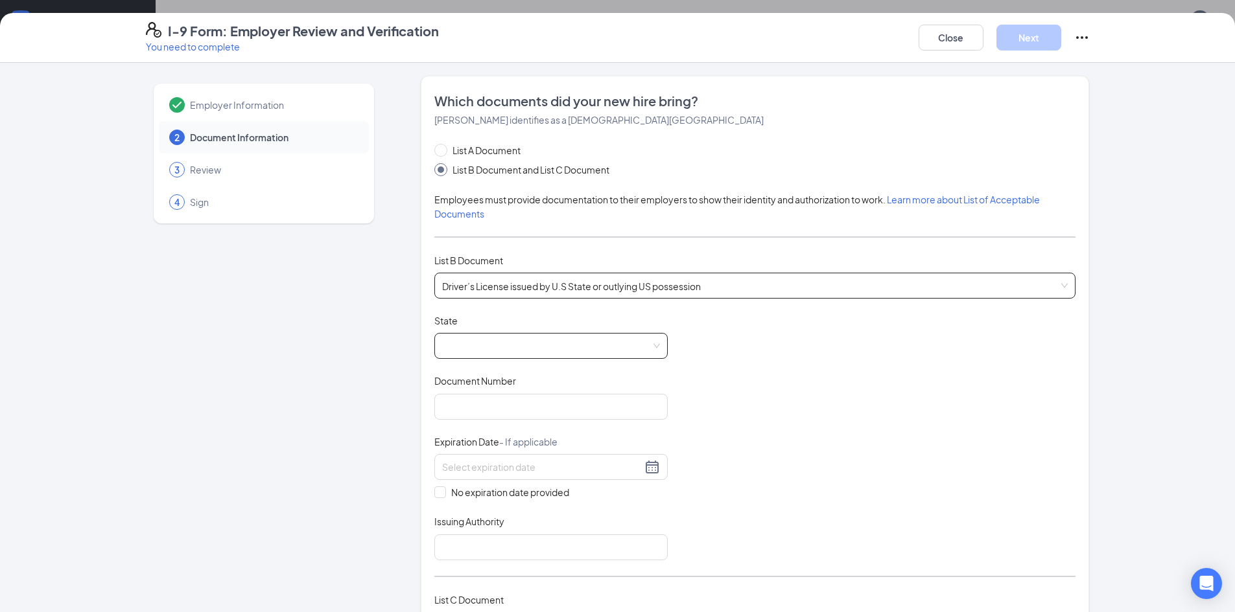
click at [463, 347] on span at bounding box center [551, 346] width 218 height 25
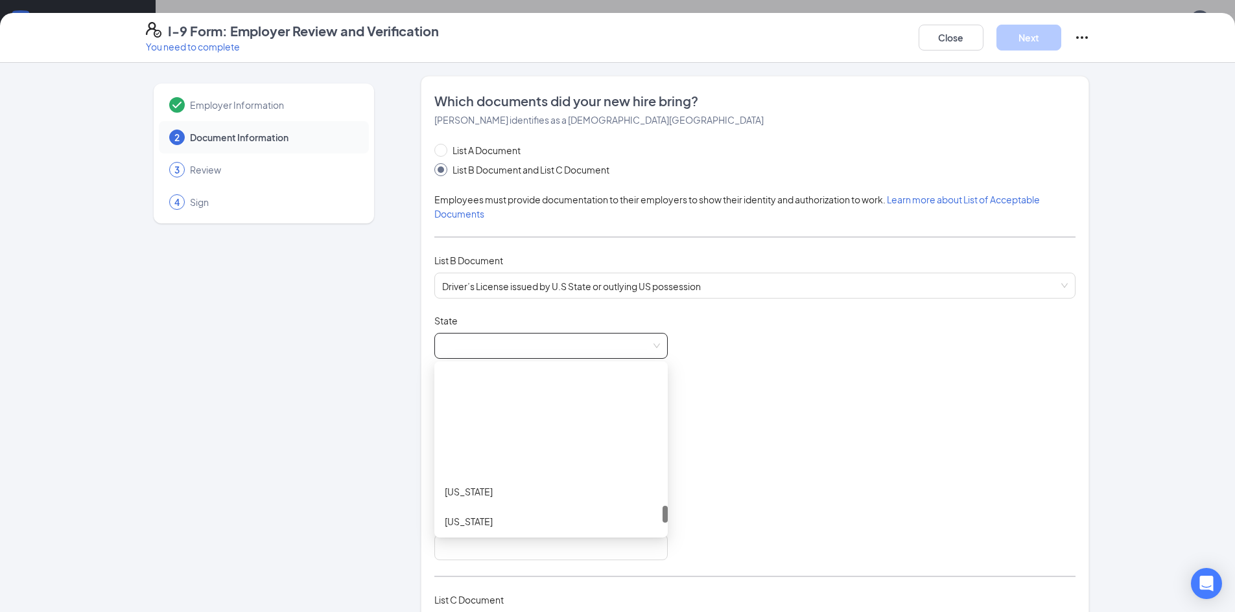
scroll to position [1426, 0]
click at [452, 412] on div "[US_STATE]" at bounding box center [551, 417] width 213 height 14
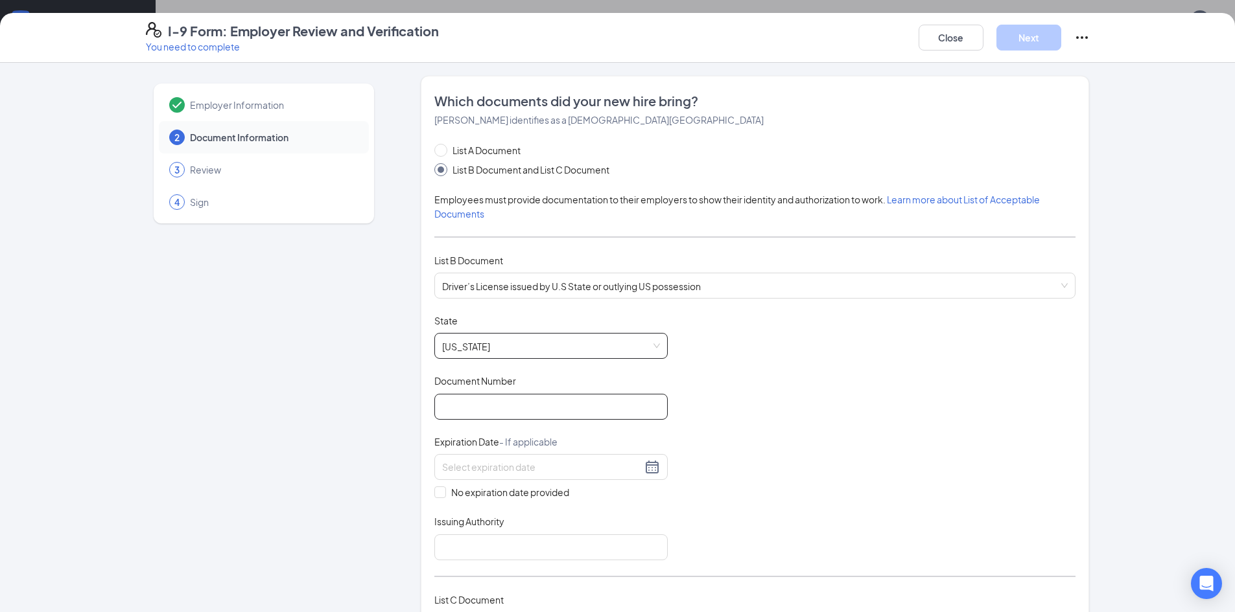
click at [467, 408] on input "Document Number" at bounding box center [550, 407] width 233 height 26
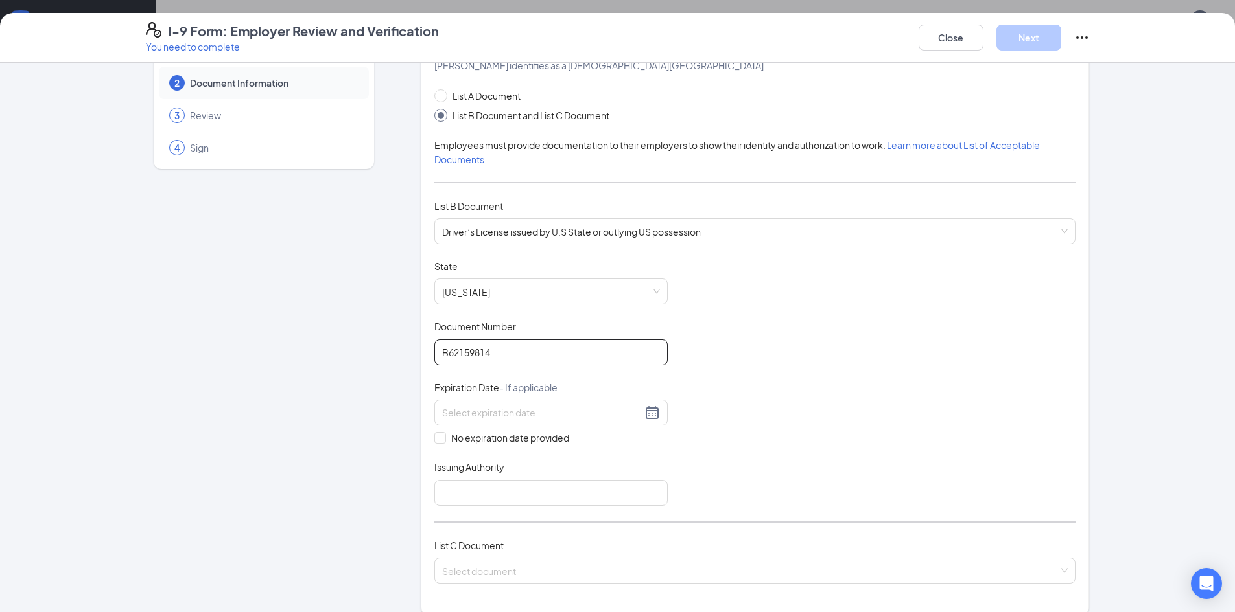
scroll to position [130, 0]
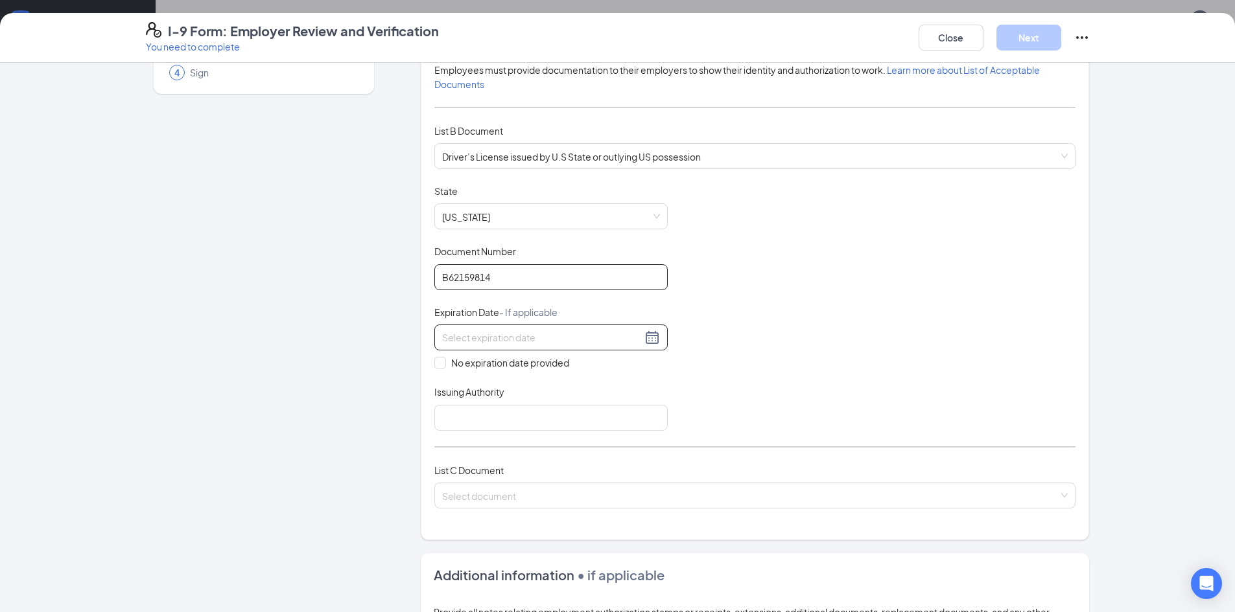
type input "B62159814"
click at [463, 341] on input at bounding box center [542, 338] width 200 height 14
type input "[DATE]"
click at [584, 367] on span "button" at bounding box center [583, 368] width 6 height 6
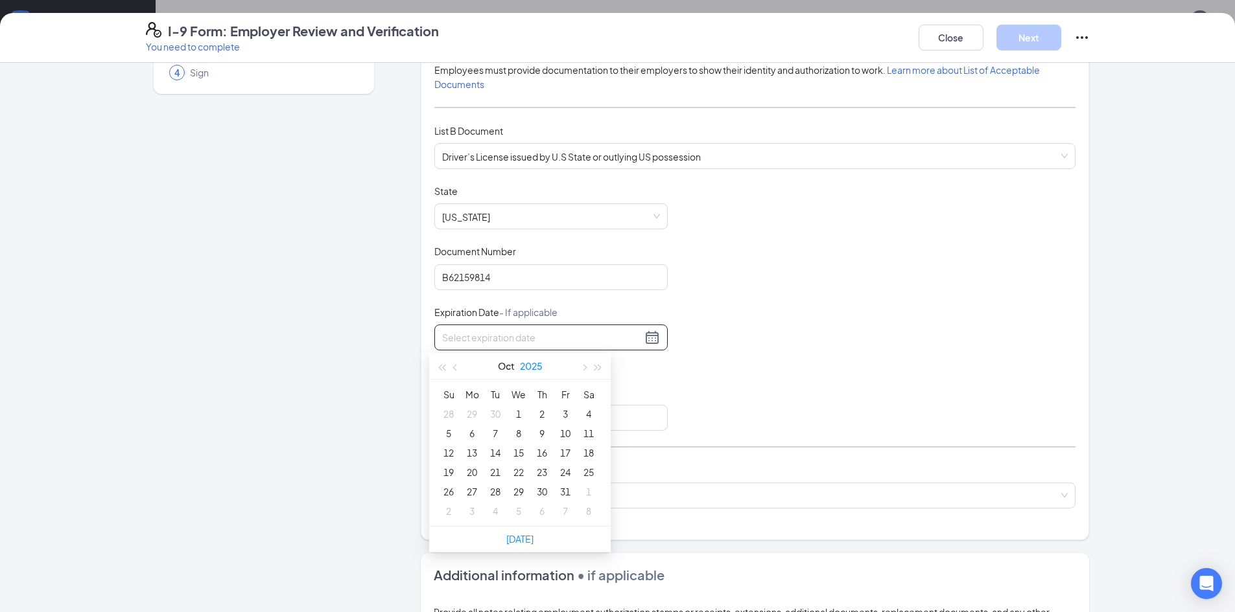
click at [539, 366] on button "2025" at bounding box center [531, 366] width 23 height 26
type input "[DATE]"
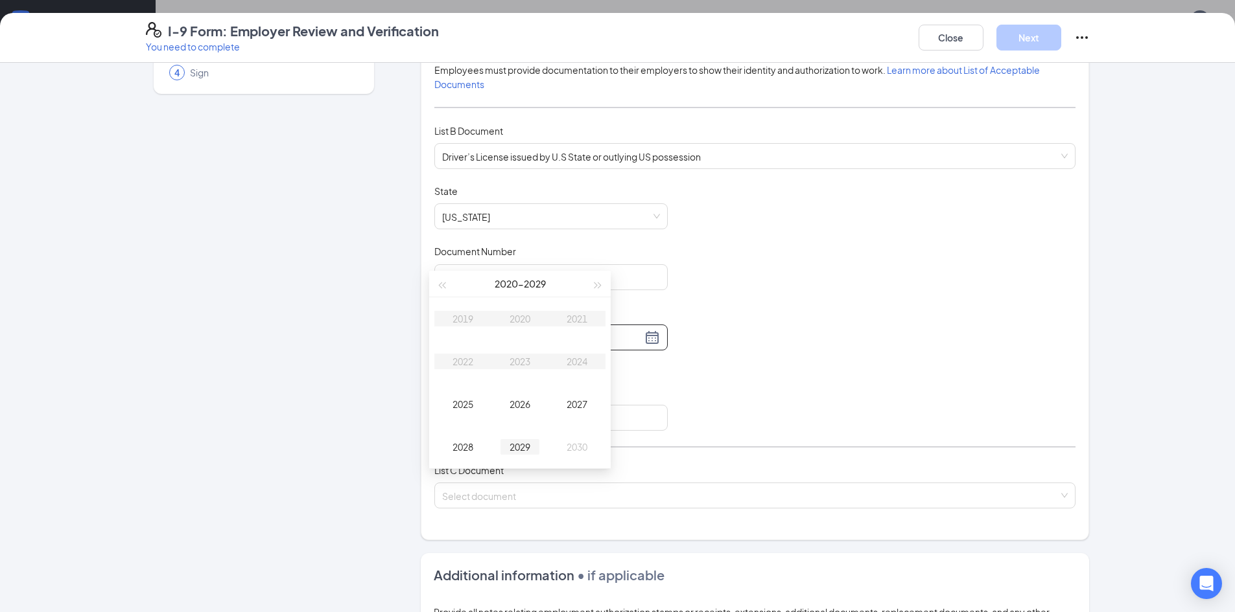
scroll to position [874, 0]
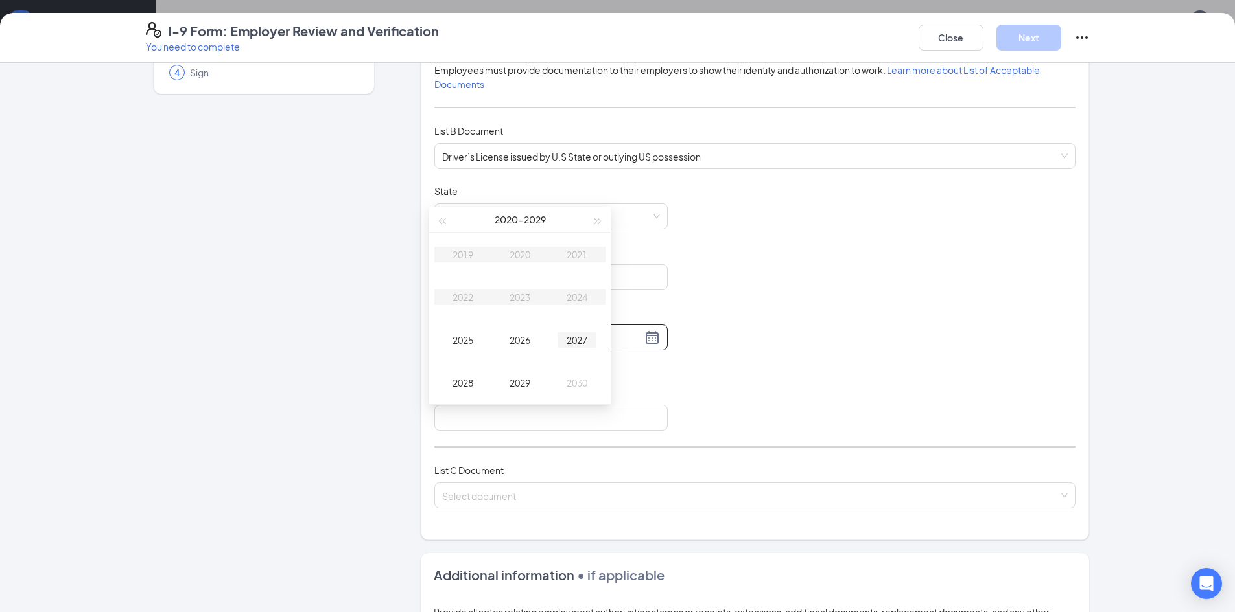
type input "[DATE]"
click at [595, 218] on span "button" at bounding box center [598, 221] width 6 height 6
type input "[DATE]"
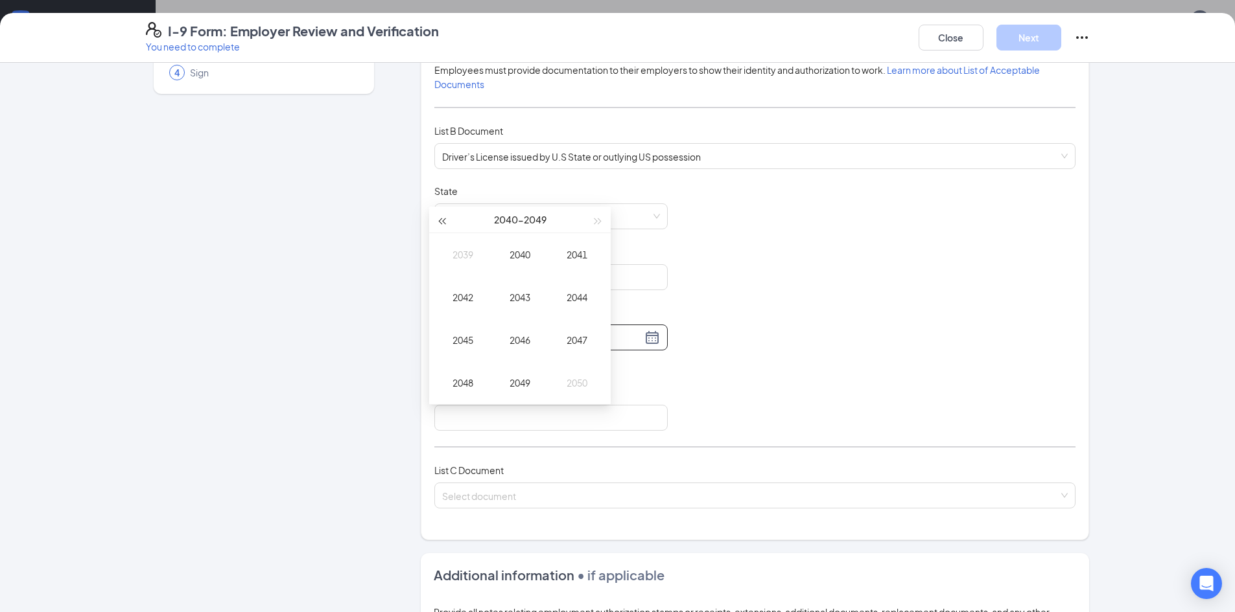
click at [434, 207] on button "button" at bounding box center [441, 220] width 14 height 26
click at [466, 290] on div "2032" at bounding box center [462, 298] width 39 height 16
type input "[DATE]"
click at [458, 375] on div "Oct" at bounding box center [462, 383] width 39 height 16
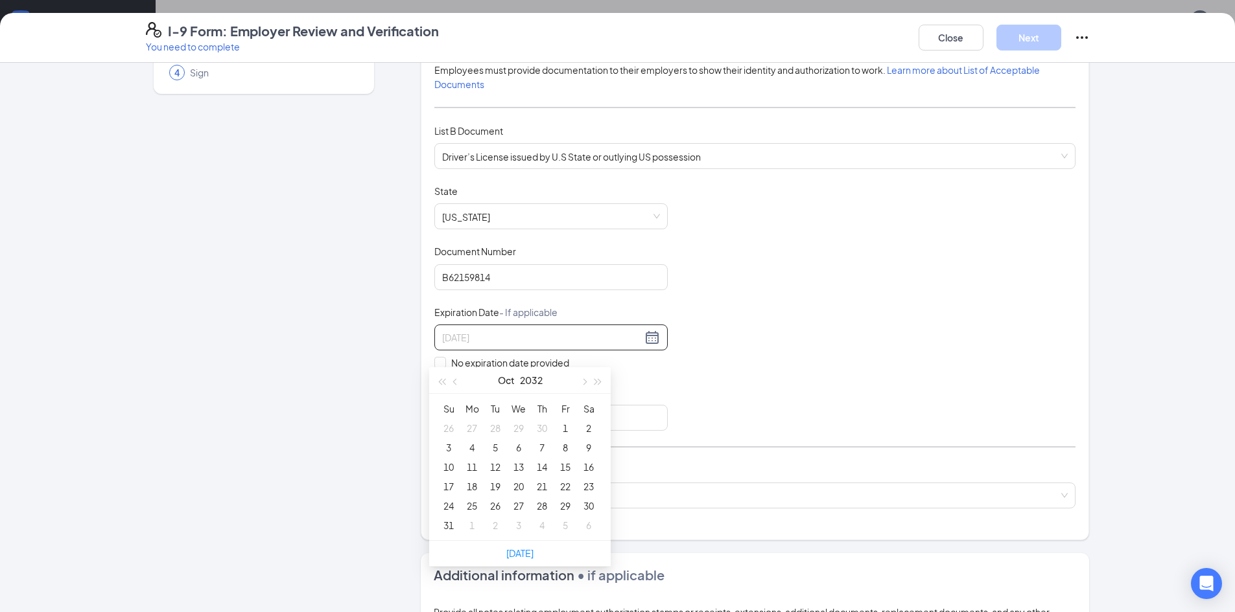
type input "[DATE]"
click at [494, 440] on div "5" at bounding box center [495, 448] width 16 height 16
click at [465, 417] on input "Issuing Authority" at bounding box center [550, 418] width 233 height 26
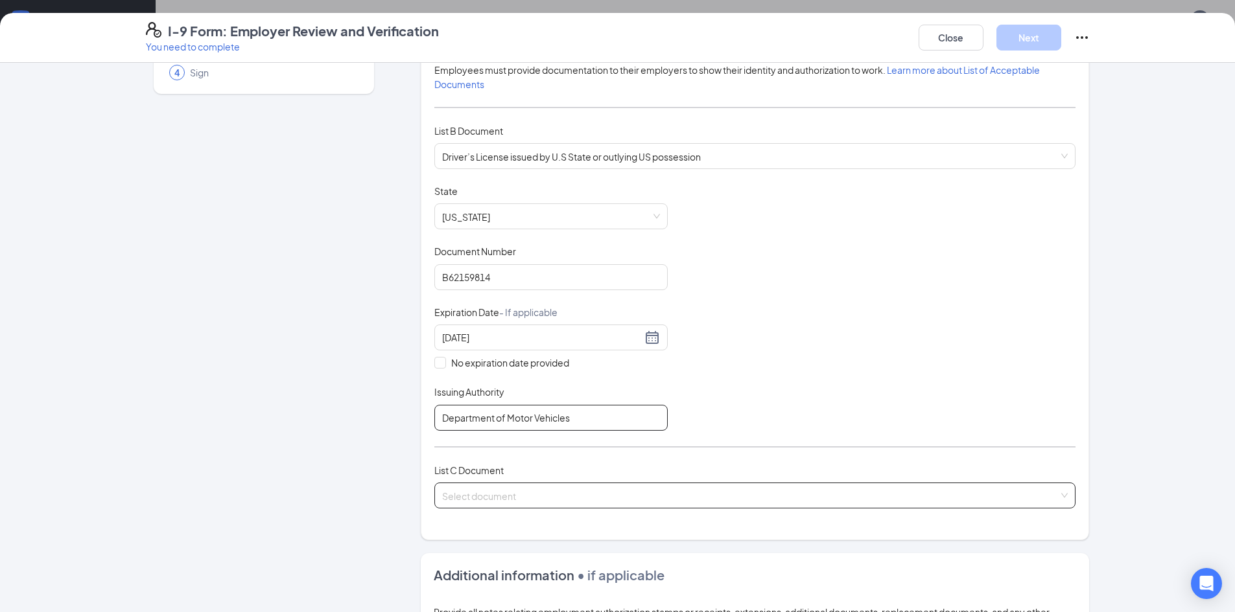
type input "Department of Motor Vehicles"
click at [518, 484] on input "search" at bounding box center [750, 492] width 616 height 19
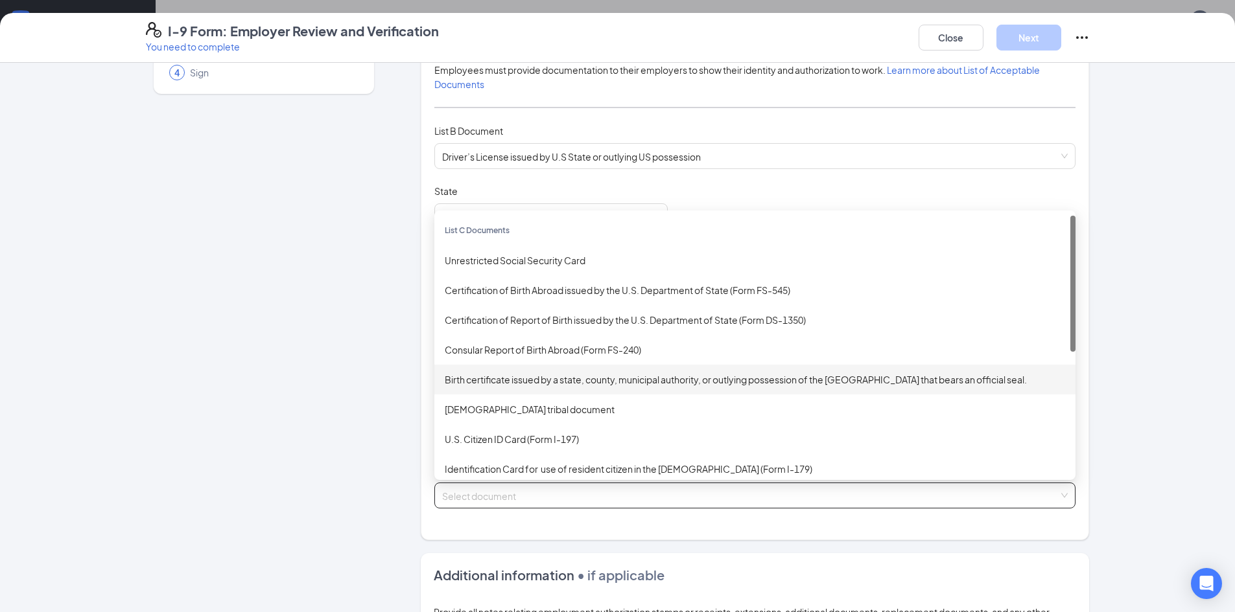
scroll to position [65, 0]
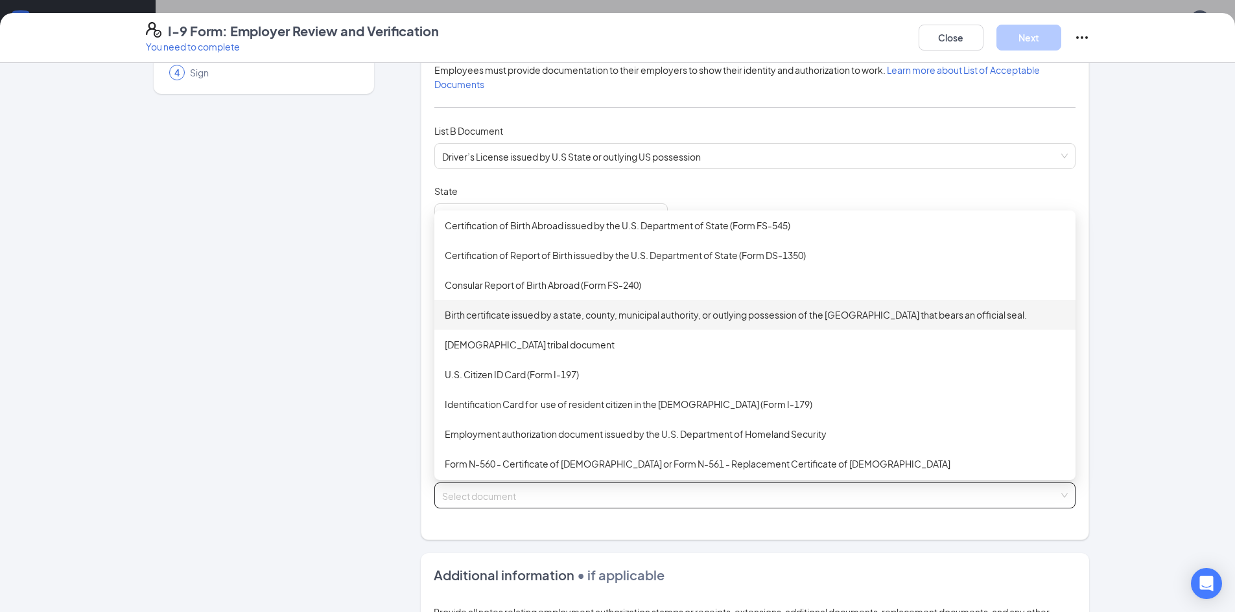
click at [535, 316] on div "Birth certificate issued by a state, county, municipal authority, or outlying p…" at bounding box center [755, 315] width 620 height 14
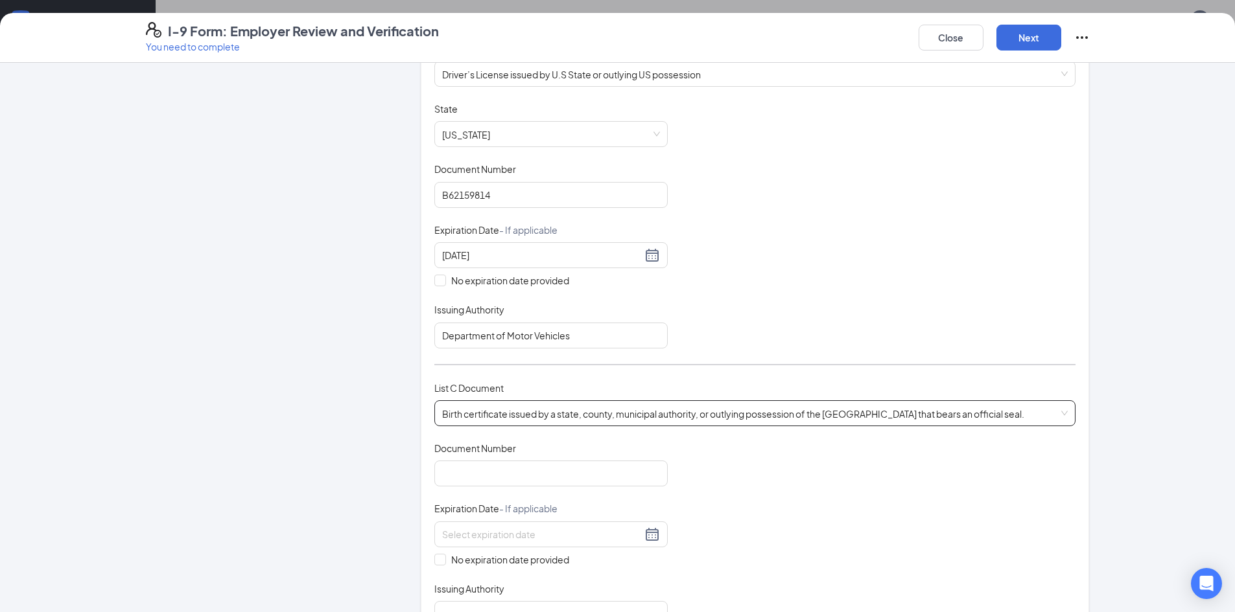
scroll to position [324, 0]
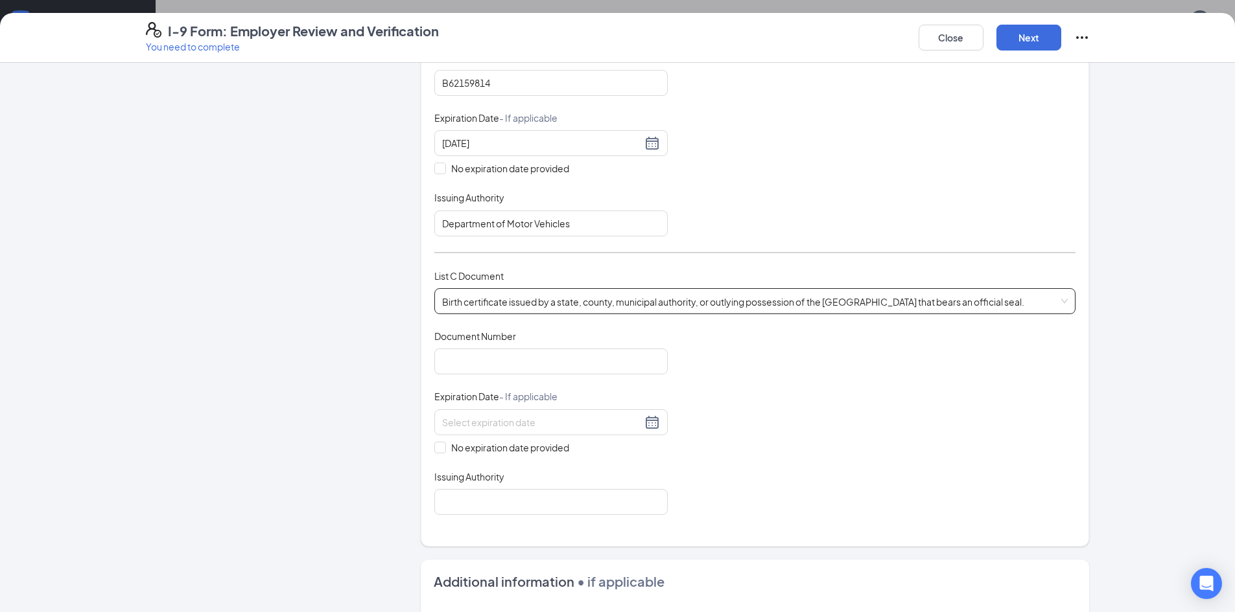
click at [846, 312] on span "Birth certificate issued by a state, county, municipal authority, or outlying p…" at bounding box center [754, 301] width 625 height 25
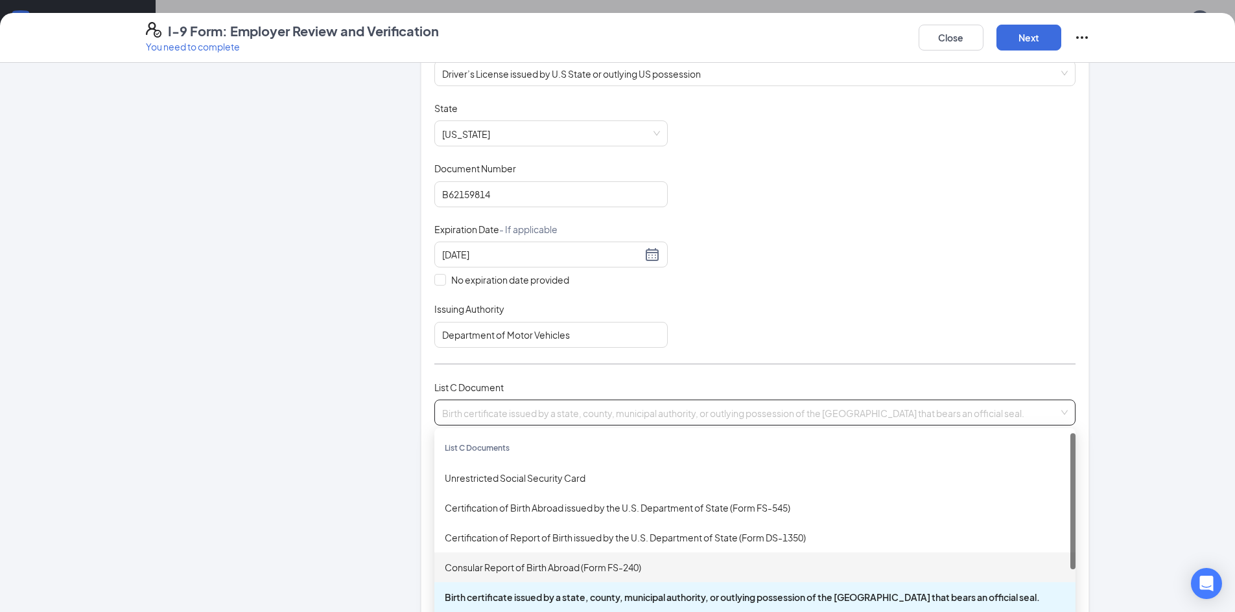
scroll to position [194, 0]
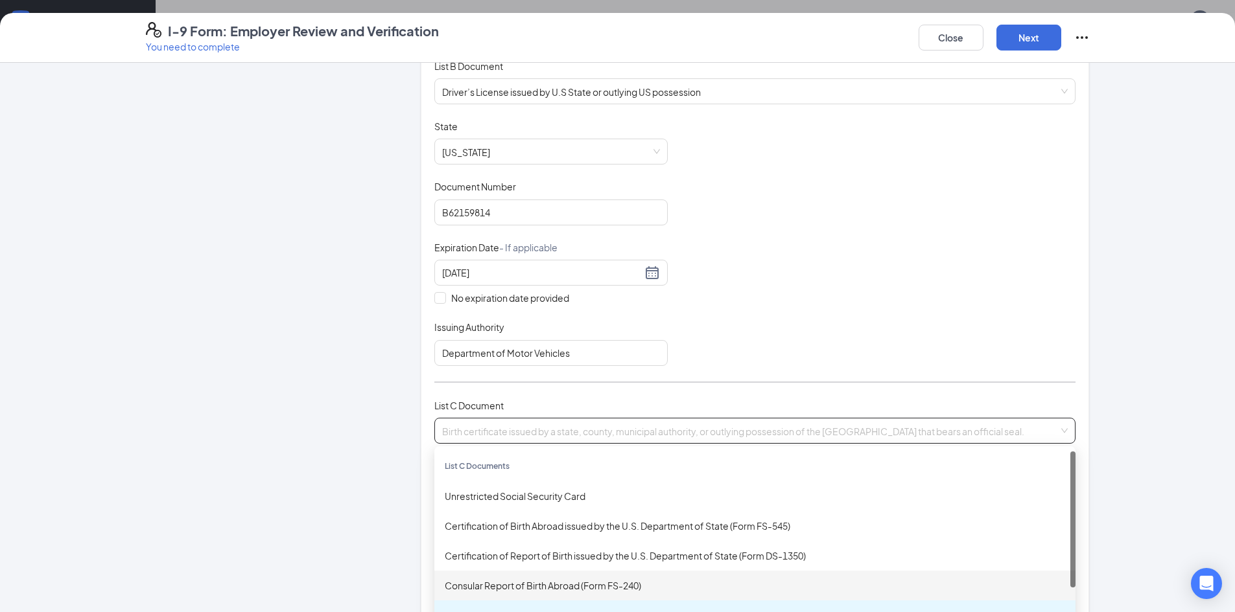
click at [279, 491] on div "Employer Information 2 Document Information 3 Review 4 Sign" at bounding box center [264, 443] width 236 height 1125
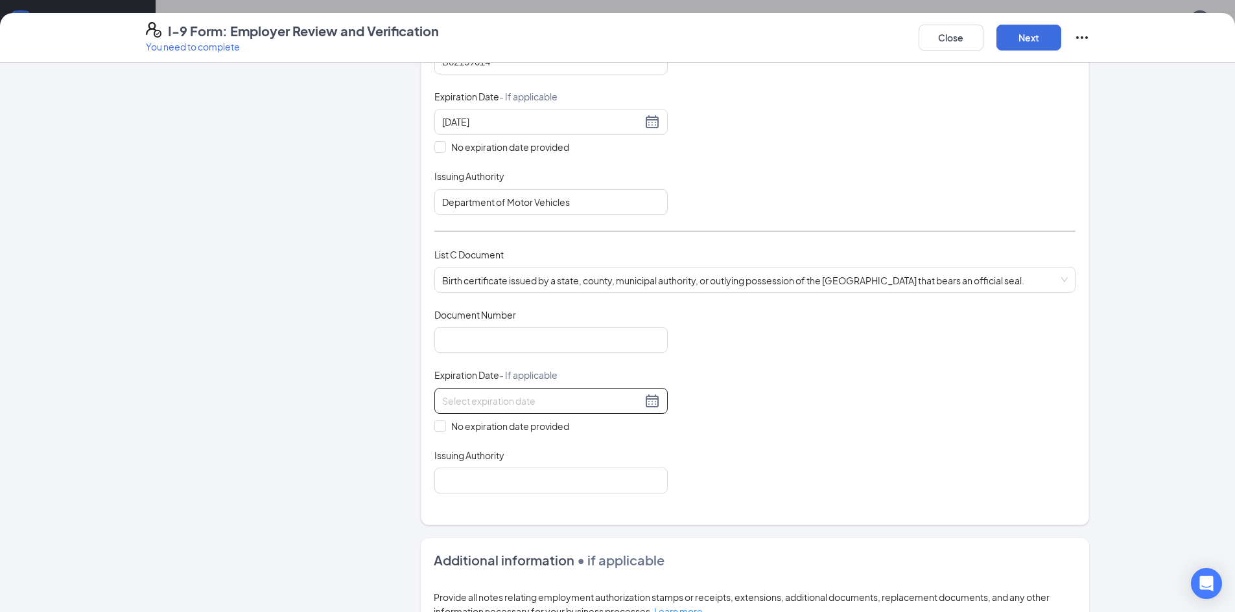
scroll to position [389, 0]
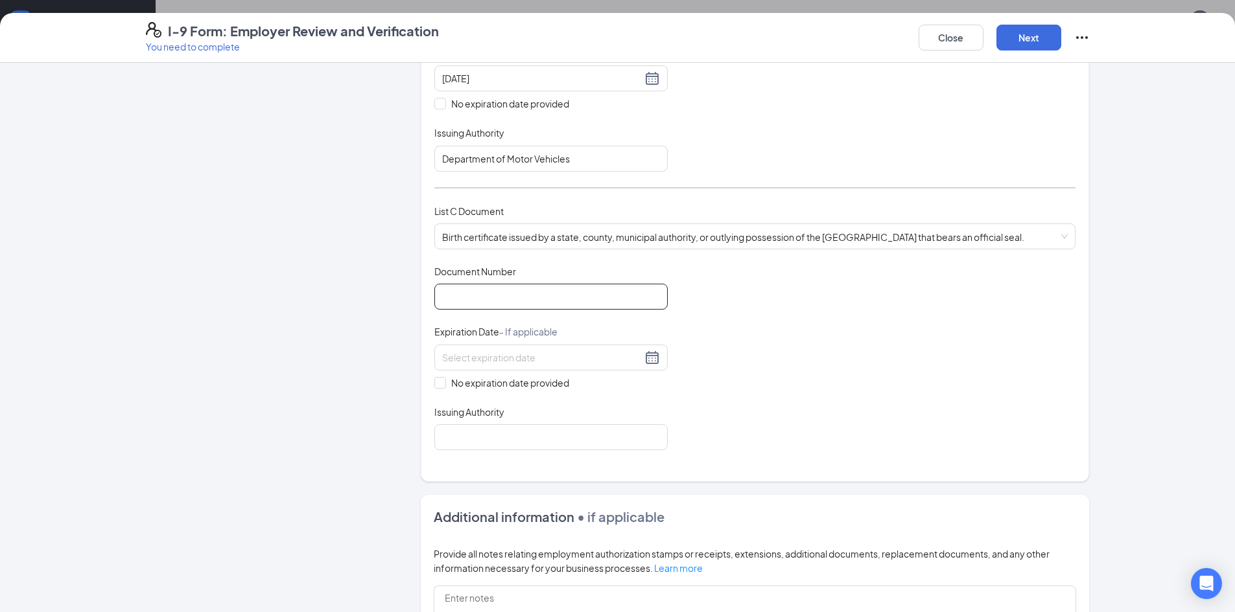
click at [487, 305] on input "Document Number" at bounding box center [550, 297] width 233 height 26
type input "[PHONE_NUMBER]"
click at [459, 361] on input at bounding box center [542, 358] width 200 height 14
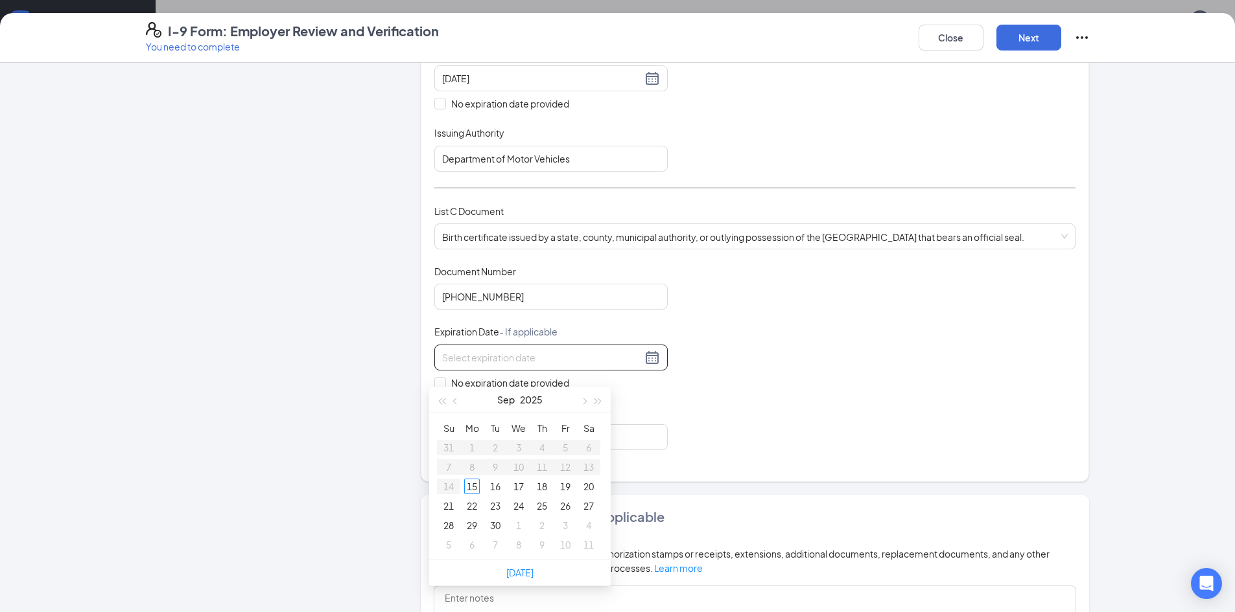
click at [822, 361] on div "Document Title Birth certificate issued by a state, county, municipal authority…" at bounding box center [754, 357] width 641 height 185
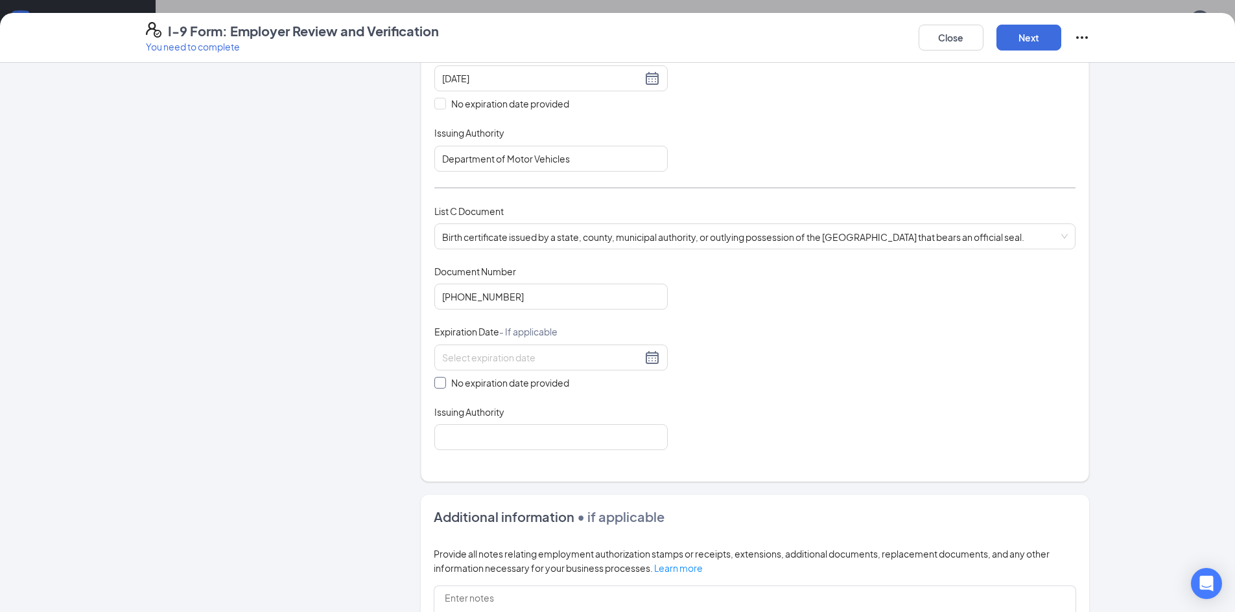
click at [440, 382] on span at bounding box center [440, 383] width 12 height 12
click at [440, 382] on input "No expiration date provided" at bounding box center [438, 381] width 9 height 9
checkbox input "true"
click at [474, 447] on input "Issuing Authority" at bounding box center [550, 440] width 233 height 26
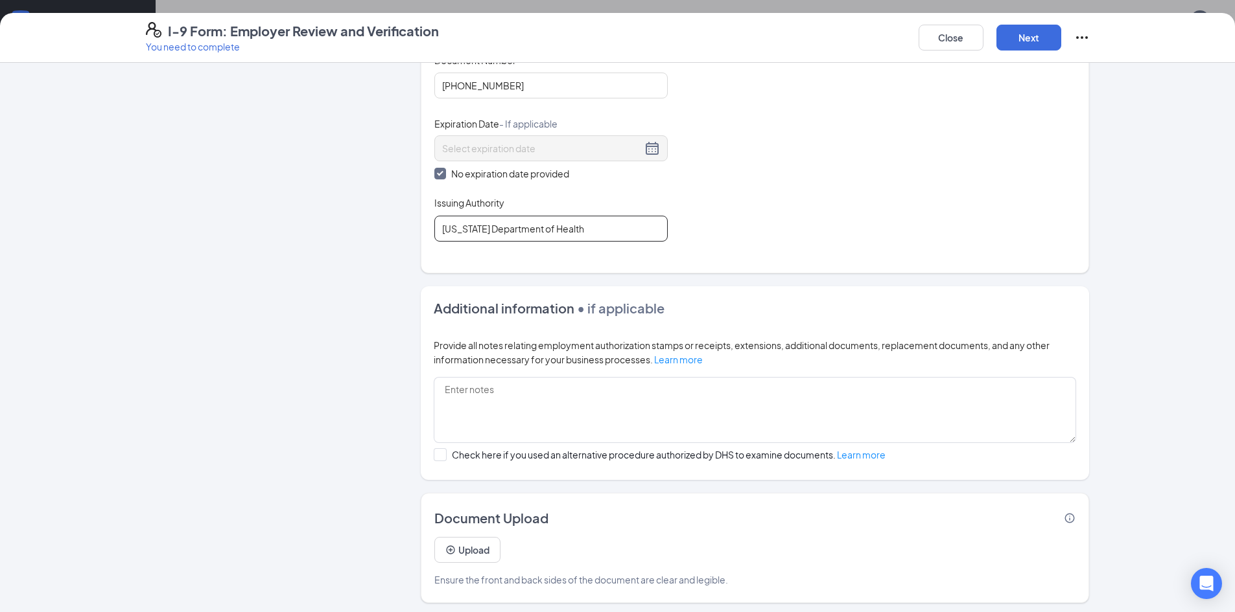
scroll to position [604, 0]
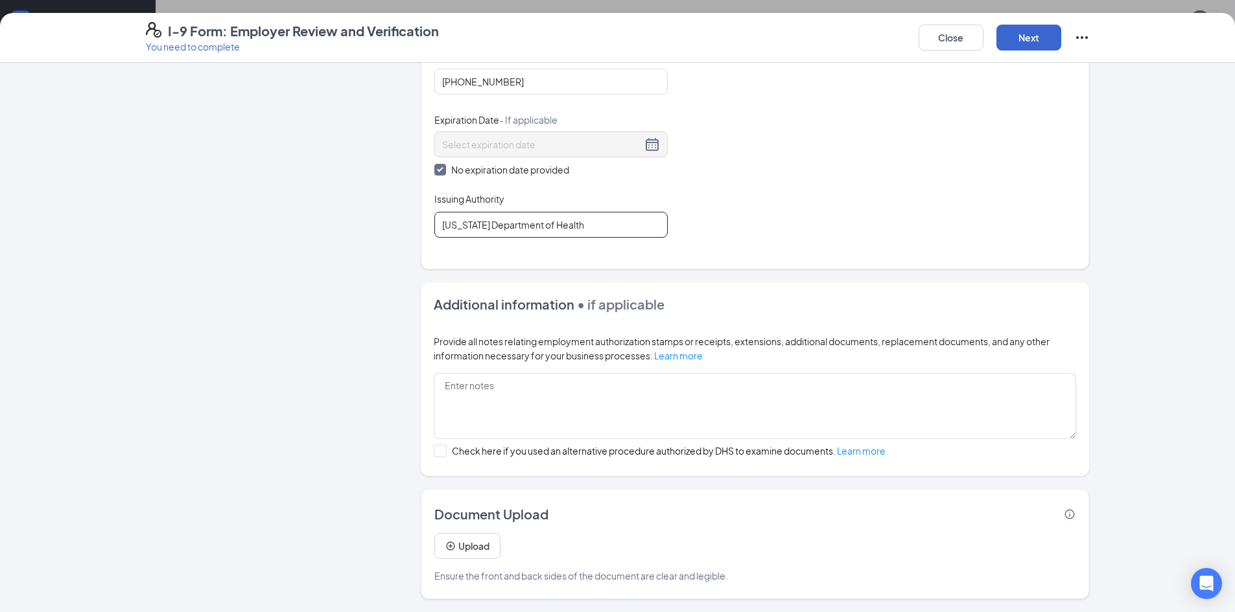
type input "[US_STATE] Department of Health"
click at [1025, 30] on button "Next" at bounding box center [1028, 38] width 65 height 26
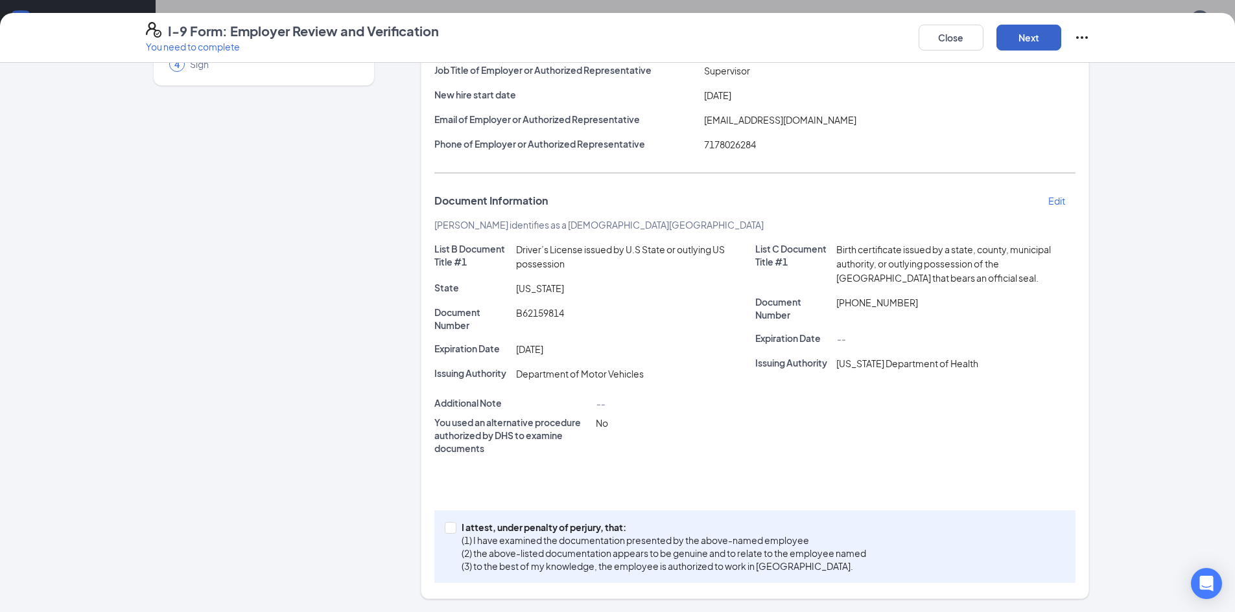
scroll to position [138, 0]
click at [456, 523] on span "I attest, under penalty of [PERSON_NAME], that: (1) I have examined the documen…" at bounding box center [663, 547] width 415 height 52
click at [452, 523] on input "I attest, under penalty of [PERSON_NAME], that: (1) I have examined the documen…" at bounding box center [449, 526] width 9 height 9
checkbox input "true"
click at [1025, 42] on button "Next" at bounding box center [1028, 38] width 65 height 26
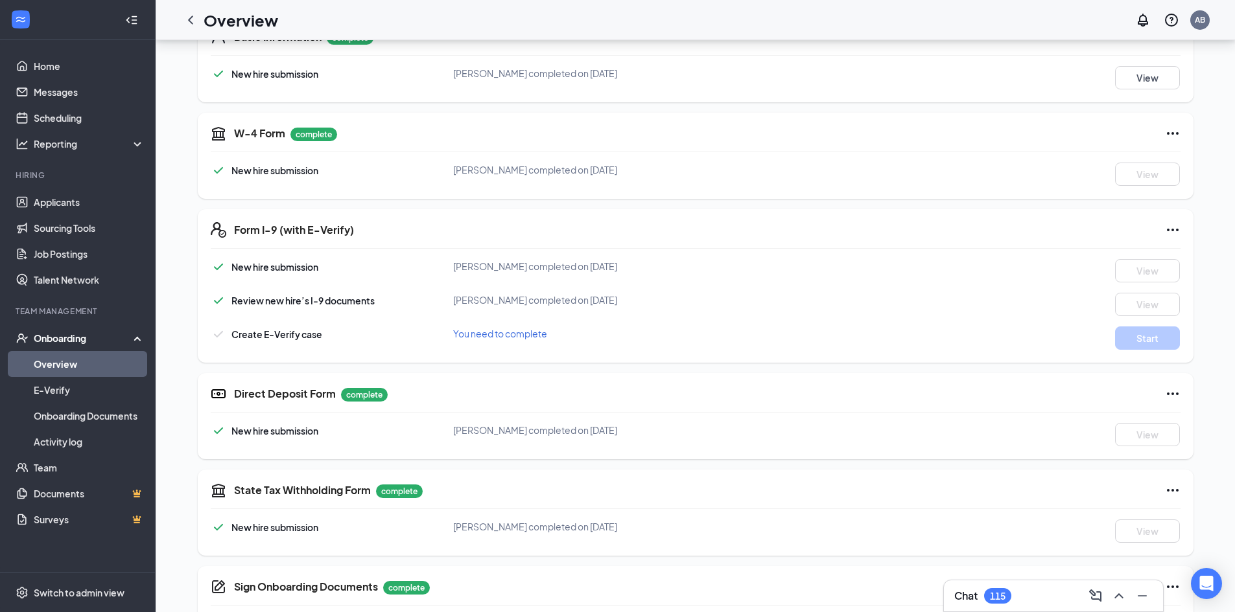
scroll to position [0, 0]
